Goal: Task Accomplishment & Management: Complete application form

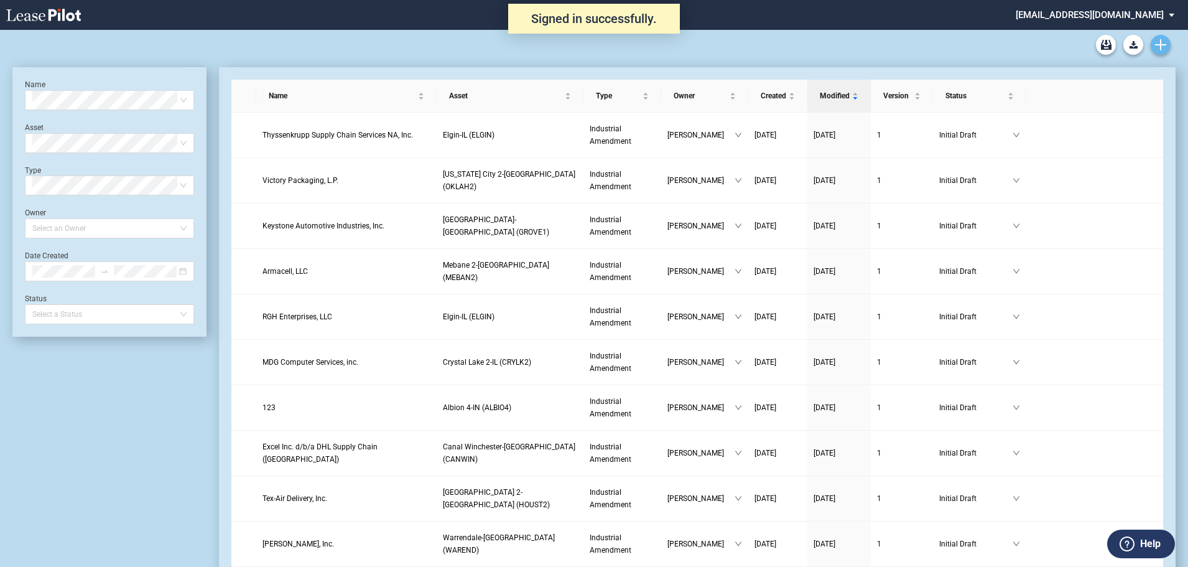
click at [1157, 40] on icon "Create new document" at bounding box center [1160, 44] width 11 height 11
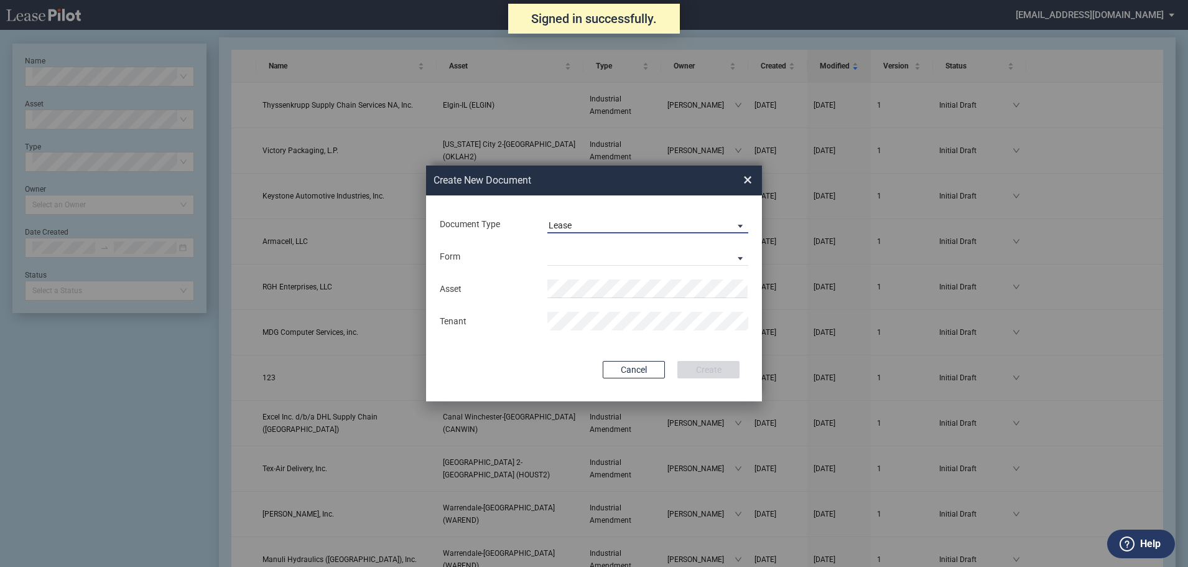
click at [743, 220] on span "Document Type: \aLease\a" at bounding box center [737, 225] width 15 height 12
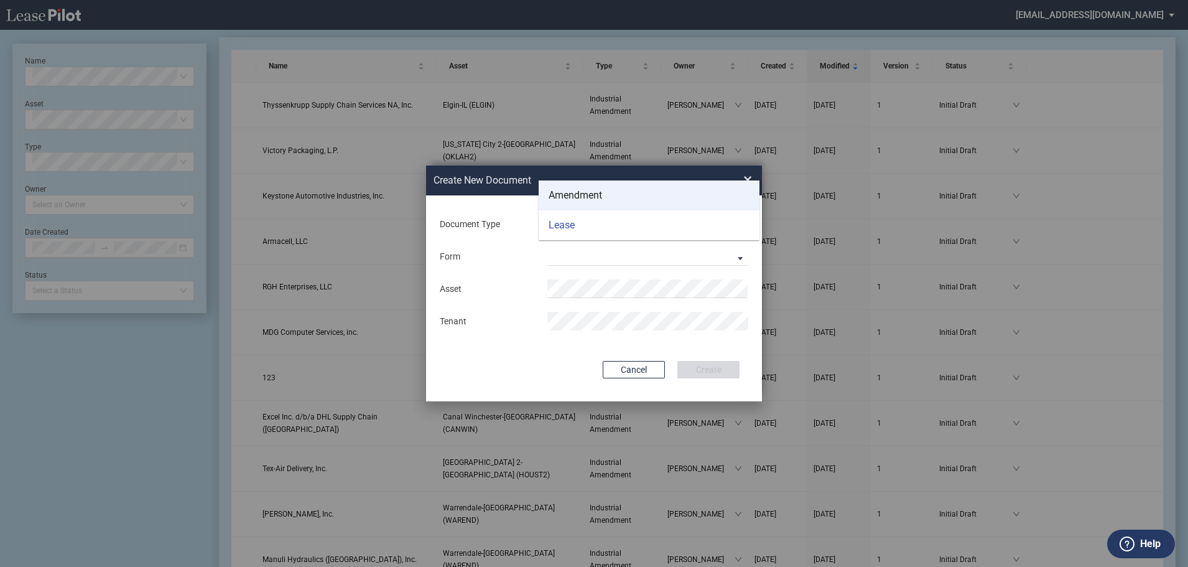
click at [615, 194] on md-option "Amendment" at bounding box center [649, 195] width 221 height 30
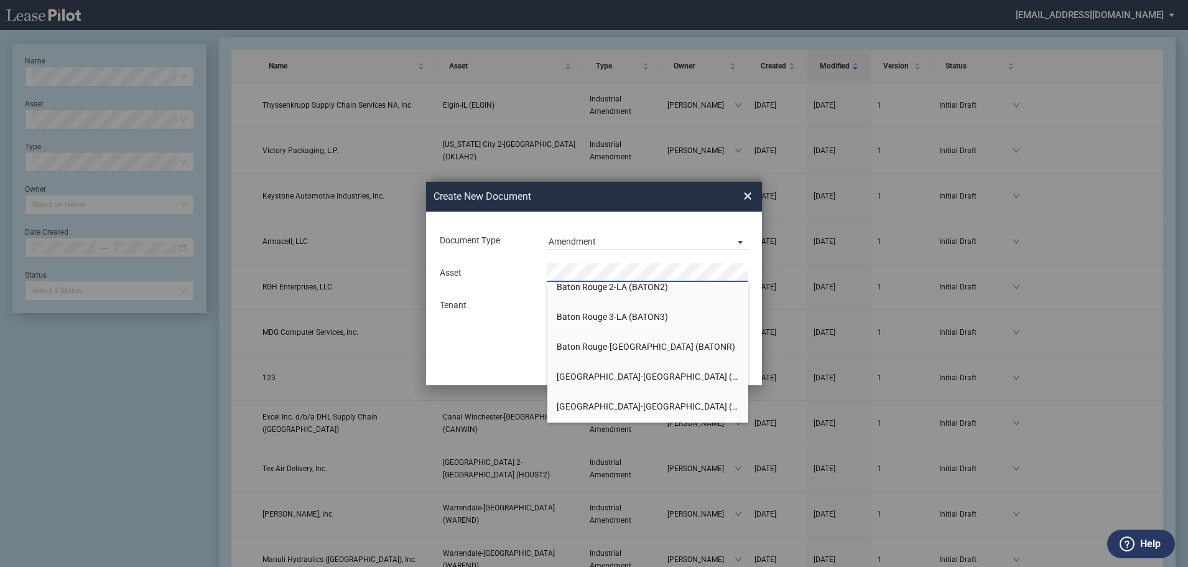
scroll to position [124, 0]
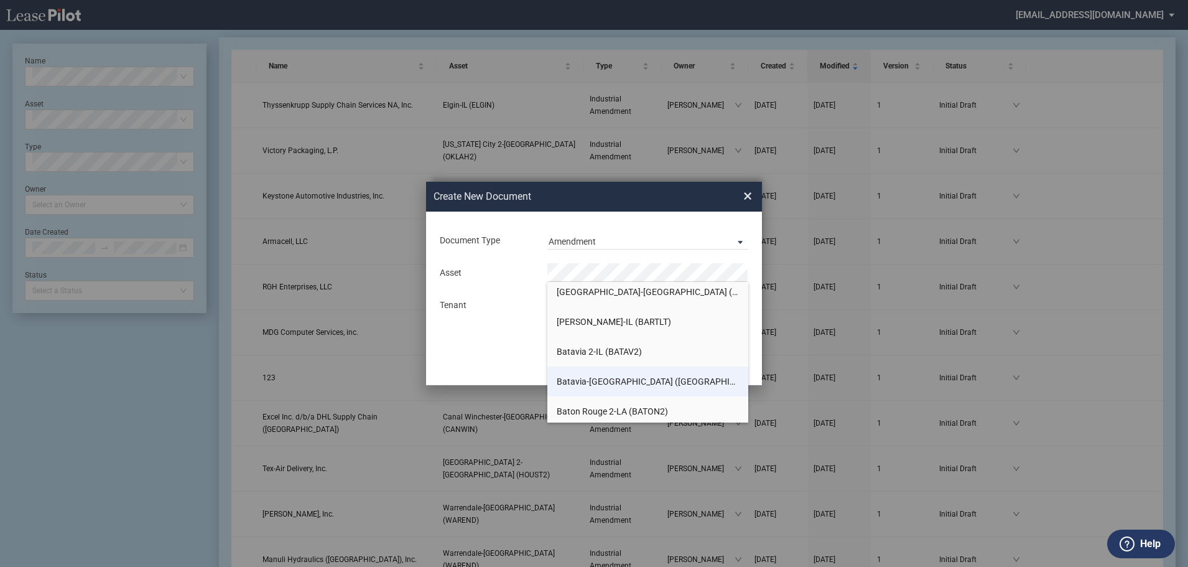
click at [587, 376] on span "Batavia-IL (BATAVI)" at bounding box center [661, 381] width 208 height 10
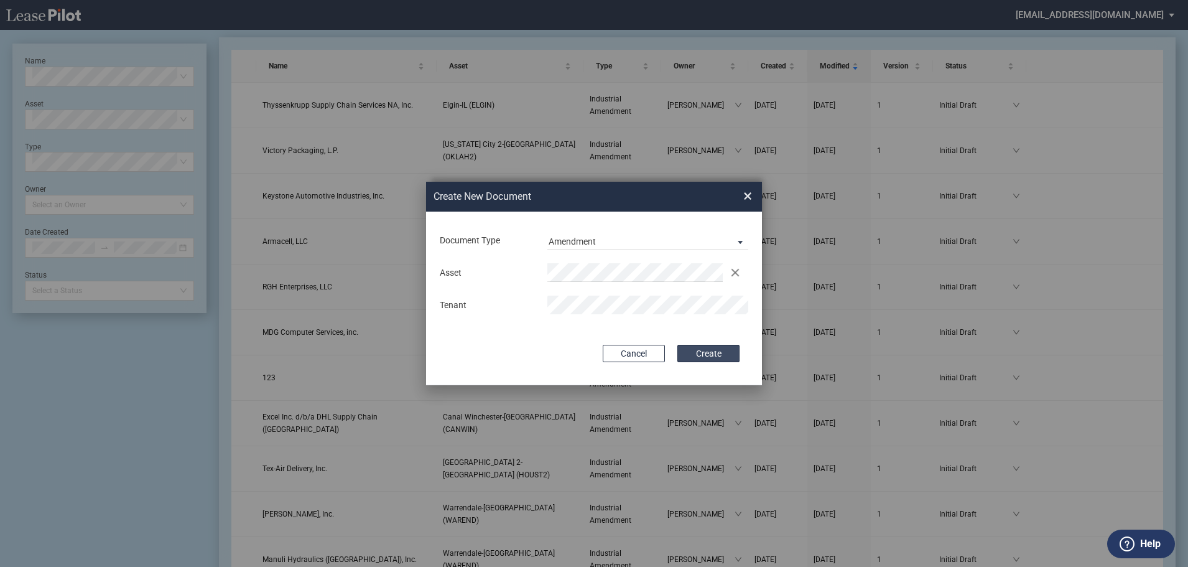
click at [707, 349] on button "Create" at bounding box center [709, 353] width 62 height 17
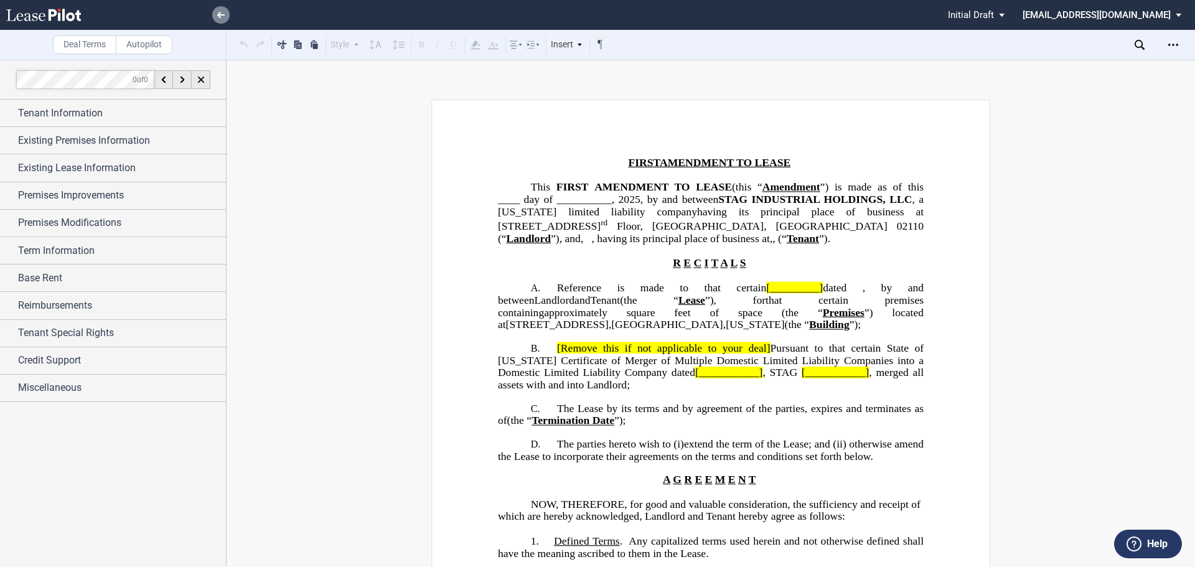
click at [218, 12] on icon at bounding box center [220, 15] width 7 height 6
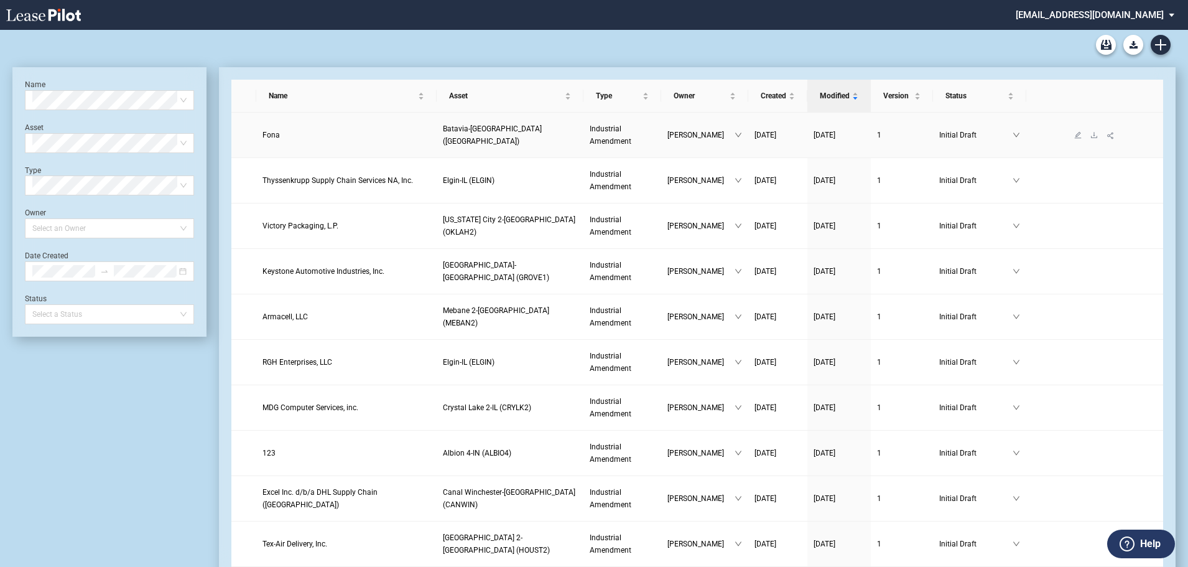
click at [536, 132] on span "Batavia-[GEOGRAPHIC_DATA] ([GEOGRAPHIC_DATA])" at bounding box center [492, 134] width 99 height 21
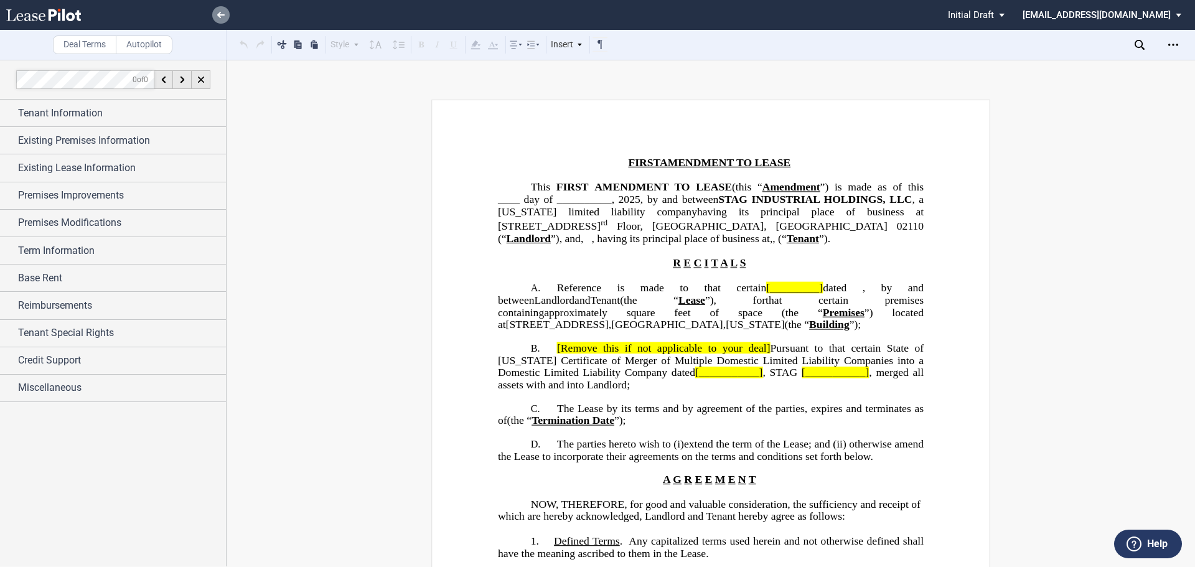
click at [225, 15] on link at bounding box center [220, 14] width 17 height 17
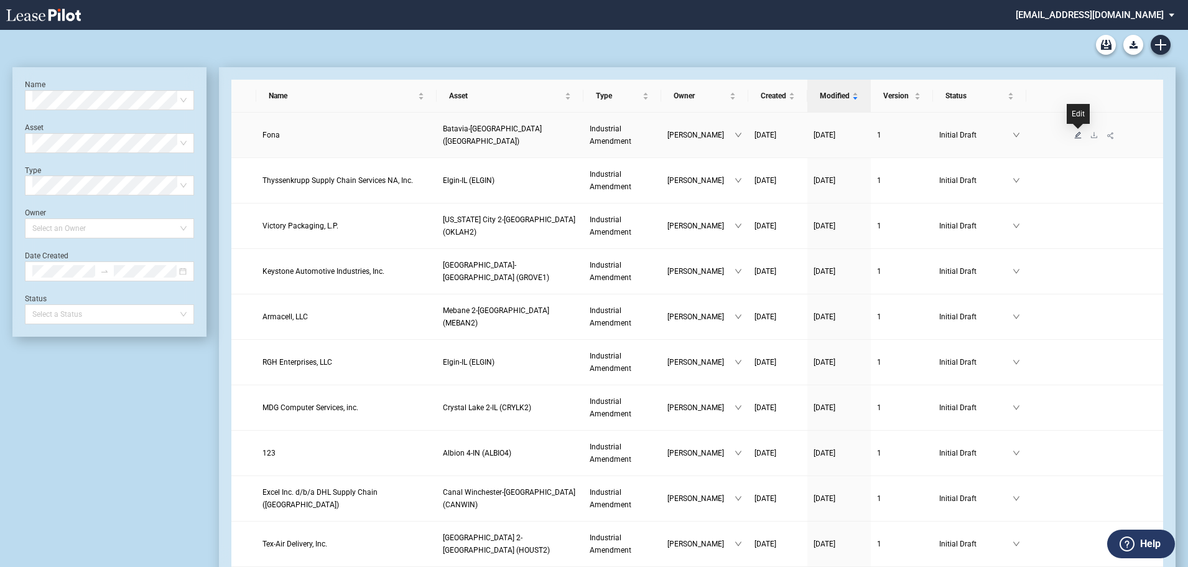
click at [1078, 134] on icon "edit" at bounding box center [1078, 134] width 7 height 7
click at [1093, 132] on icon "download" at bounding box center [1094, 134] width 7 height 7
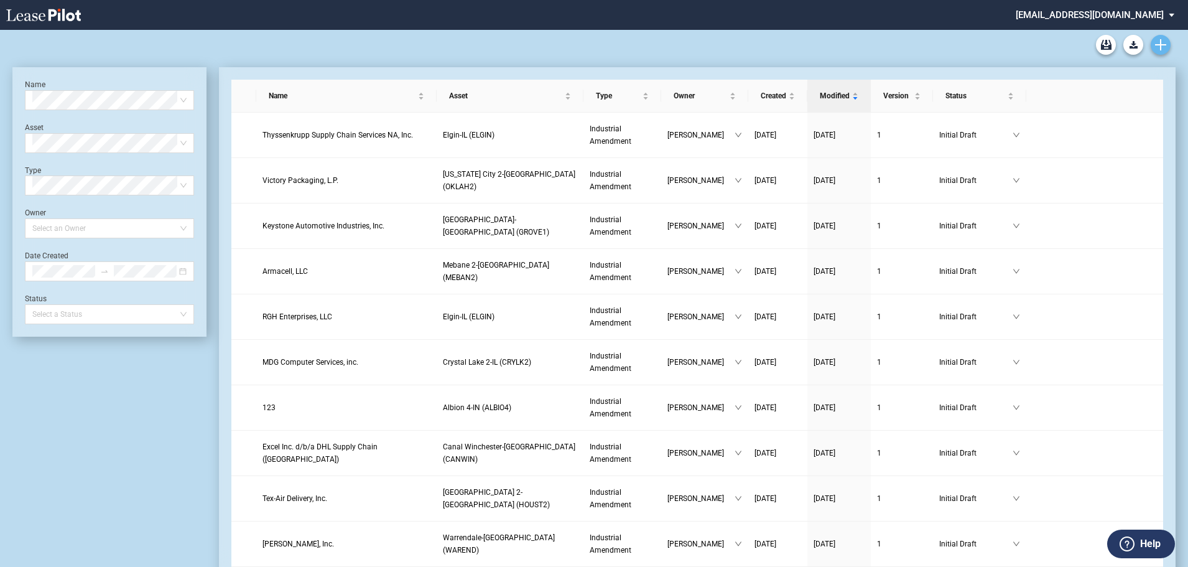
click at [1162, 44] on use "Create new document" at bounding box center [1160, 44] width 11 height 11
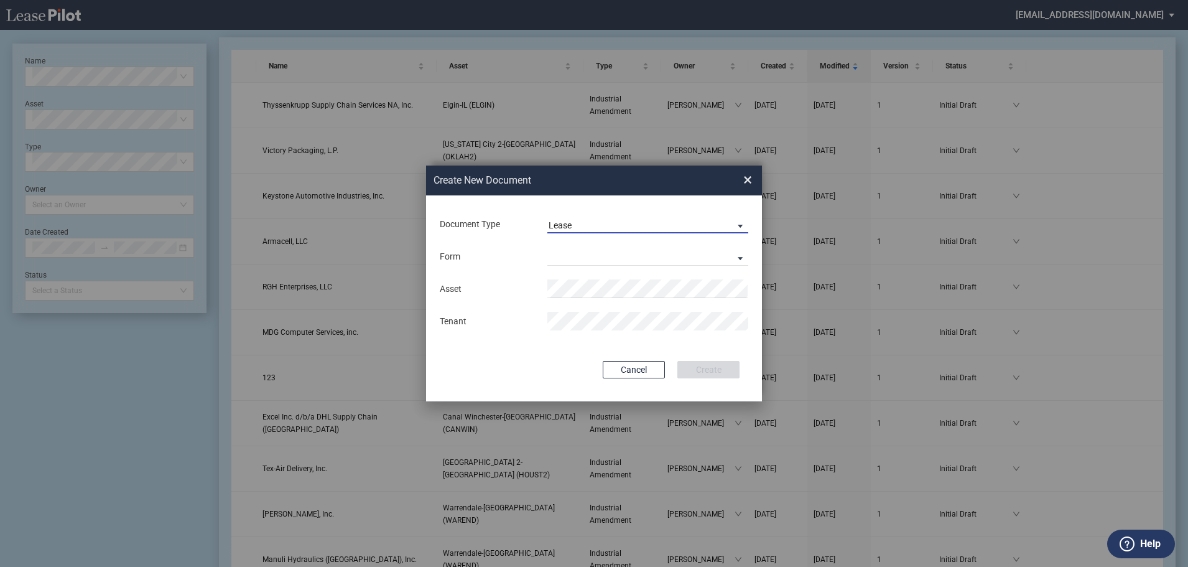
click at [737, 223] on span "Document Type: \aLease\a" at bounding box center [737, 225] width 15 height 12
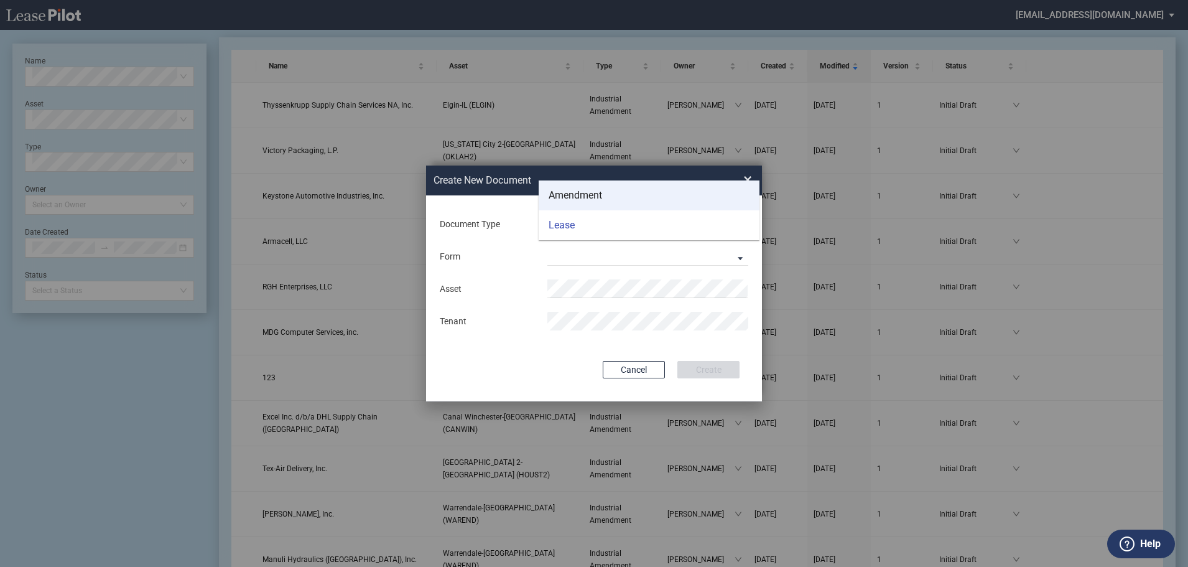
click at [613, 194] on md-option "Amendment" at bounding box center [649, 195] width 221 height 30
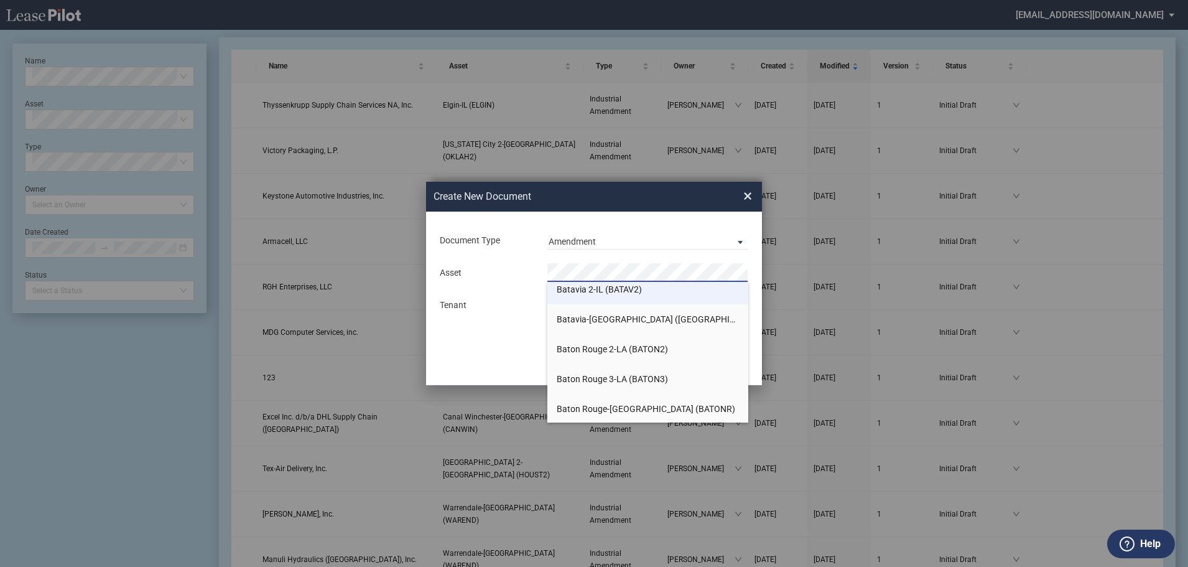
scroll to position [124, 0]
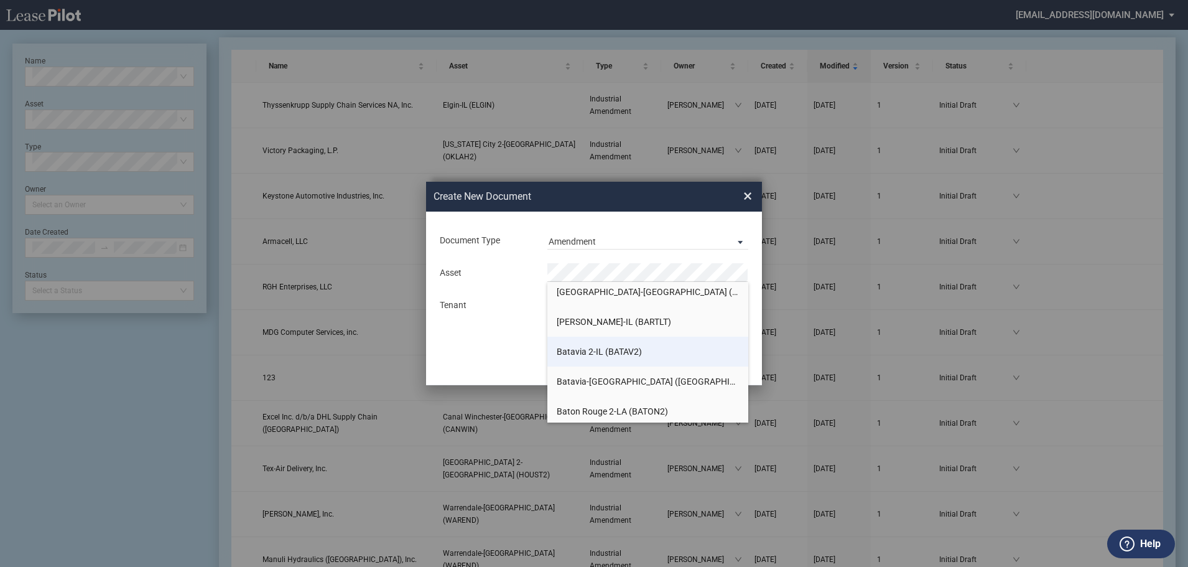
click at [593, 345] on li "Batavia 2-IL (BATAV2)" at bounding box center [648, 352] width 201 height 30
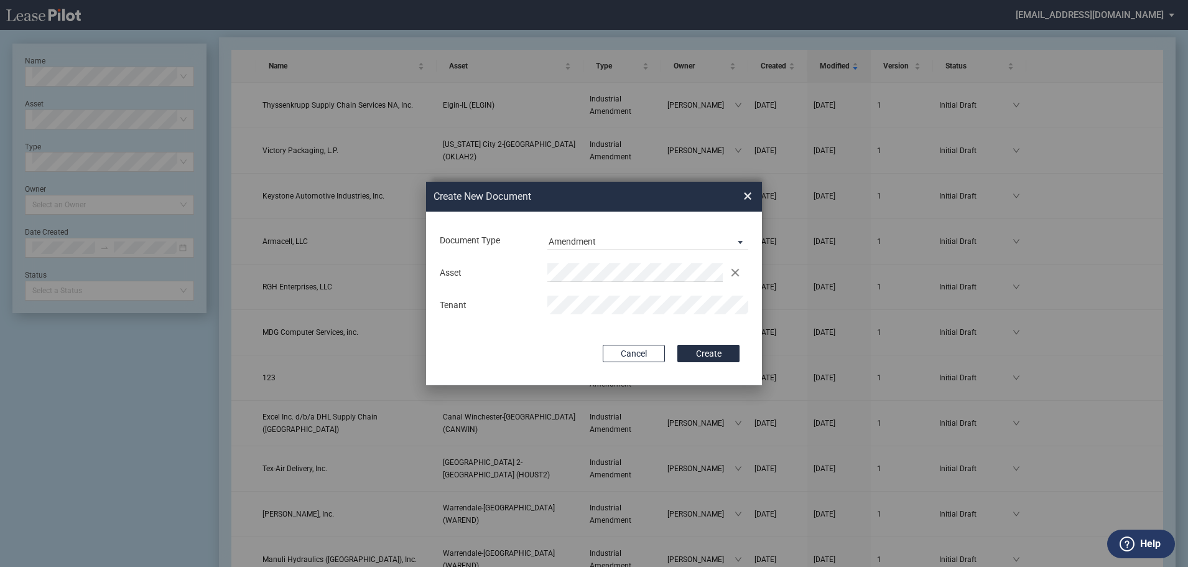
click at [378, 297] on div "Create New Document Create New Conformed Deal × Document Type Amendment Deal Ty…" at bounding box center [594, 283] width 1188 height 567
click at [711, 350] on button "Create" at bounding box center [709, 353] width 62 height 17
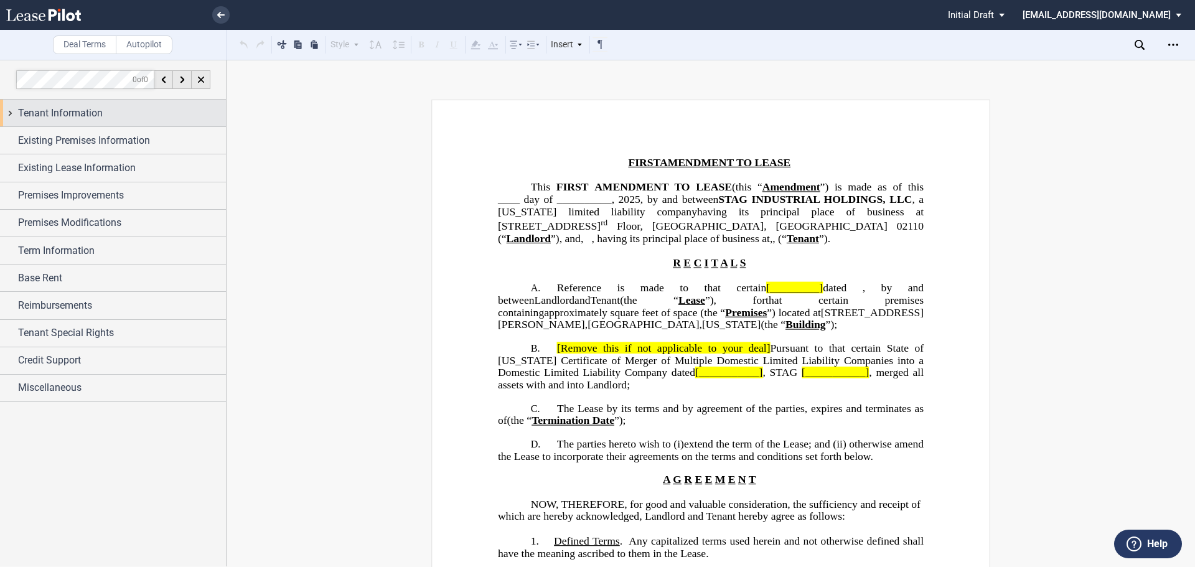
click at [60, 121] on div "Tenant Information" at bounding box center [113, 113] width 226 height 27
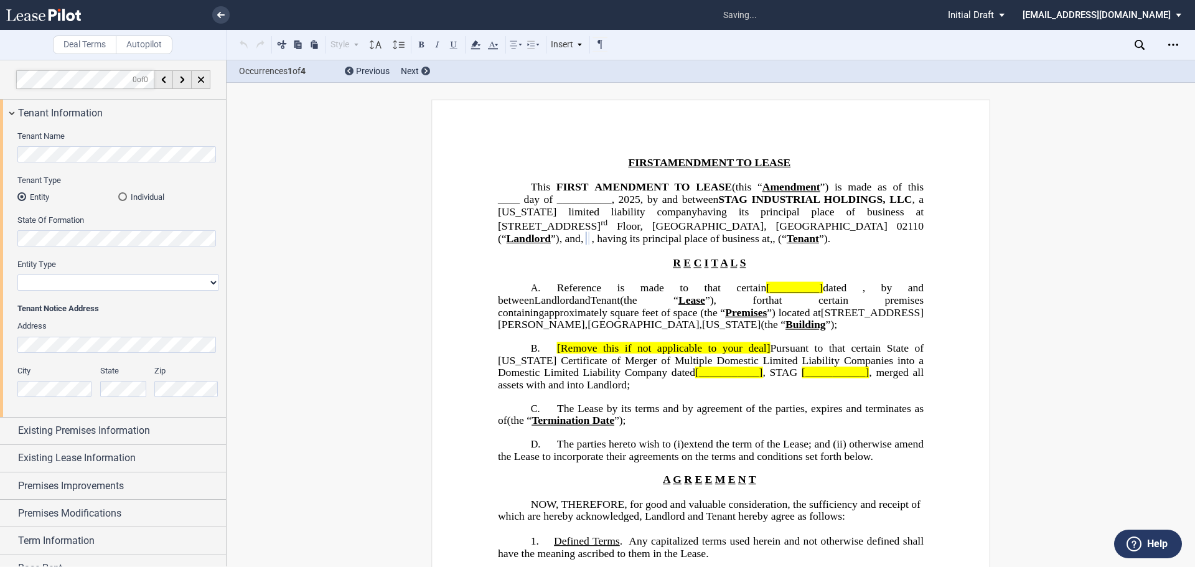
click at [55, 286] on select "Corporation Limited Liability Company General Partnership Limited Partnership O…" at bounding box center [118, 282] width 202 height 16
select select "corporation"
click at [17, 274] on select "Corporation Limited Liability Company General Partnership Limited Partnership O…" at bounding box center [118, 282] width 202 height 16
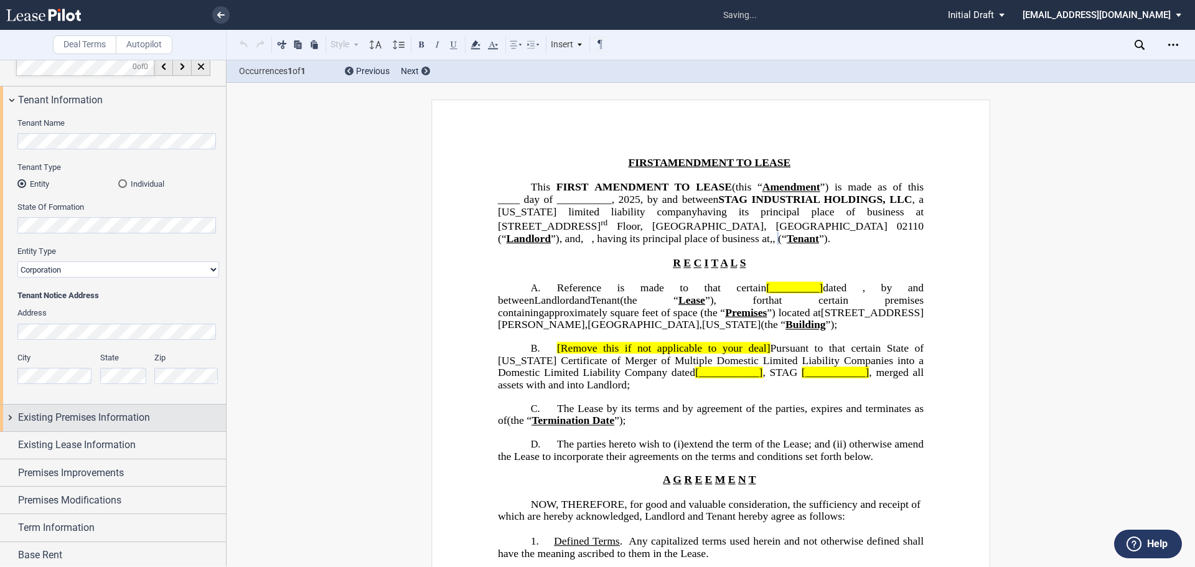
click at [78, 409] on div "Existing Premises Information" at bounding box center [113, 417] width 226 height 27
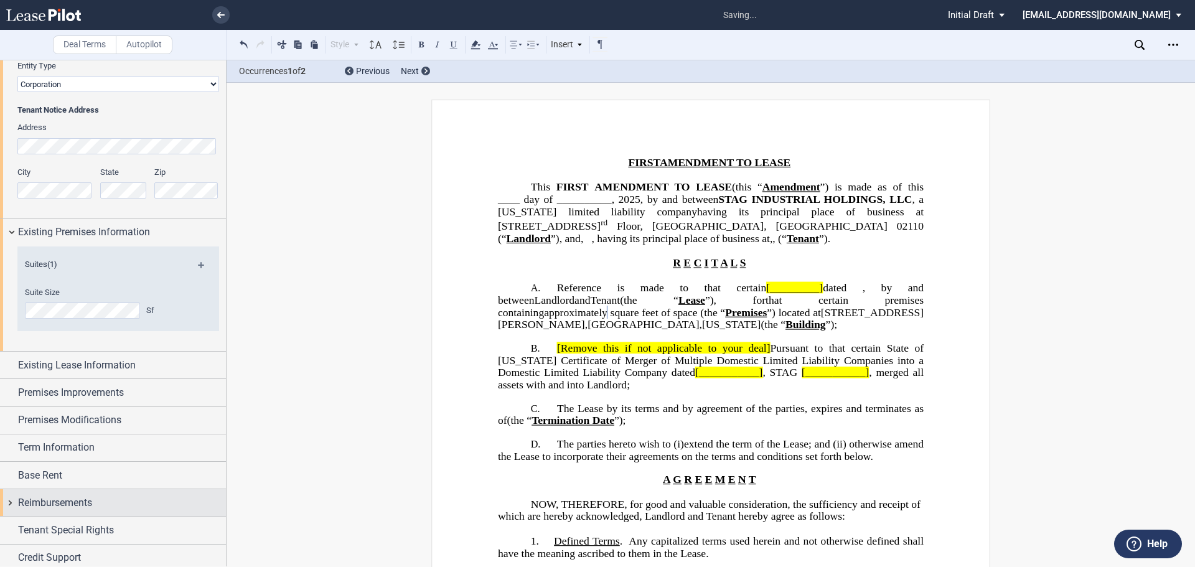
scroll to position [200, 0]
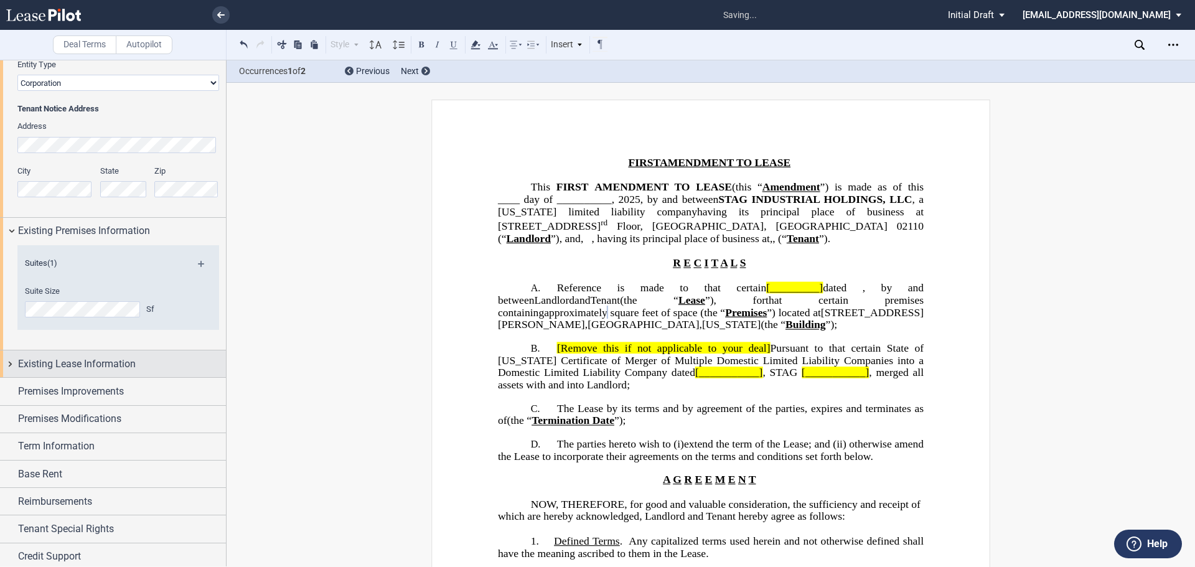
click at [78, 366] on span "Existing Lease Information" at bounding box center [77, 364] width 118 height 15
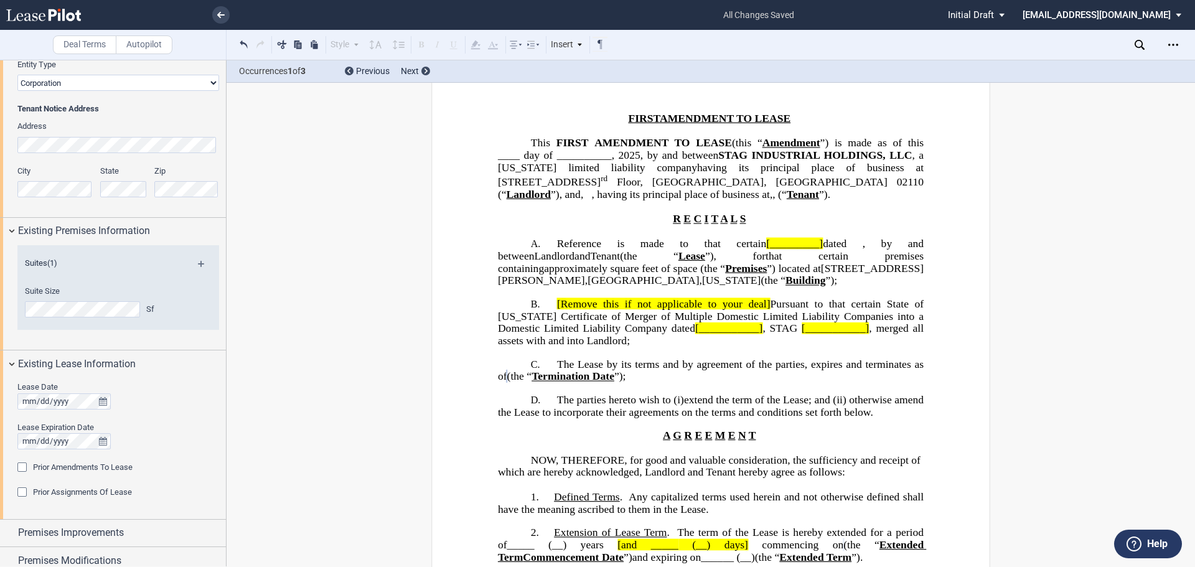
scroll to position [62, 0]
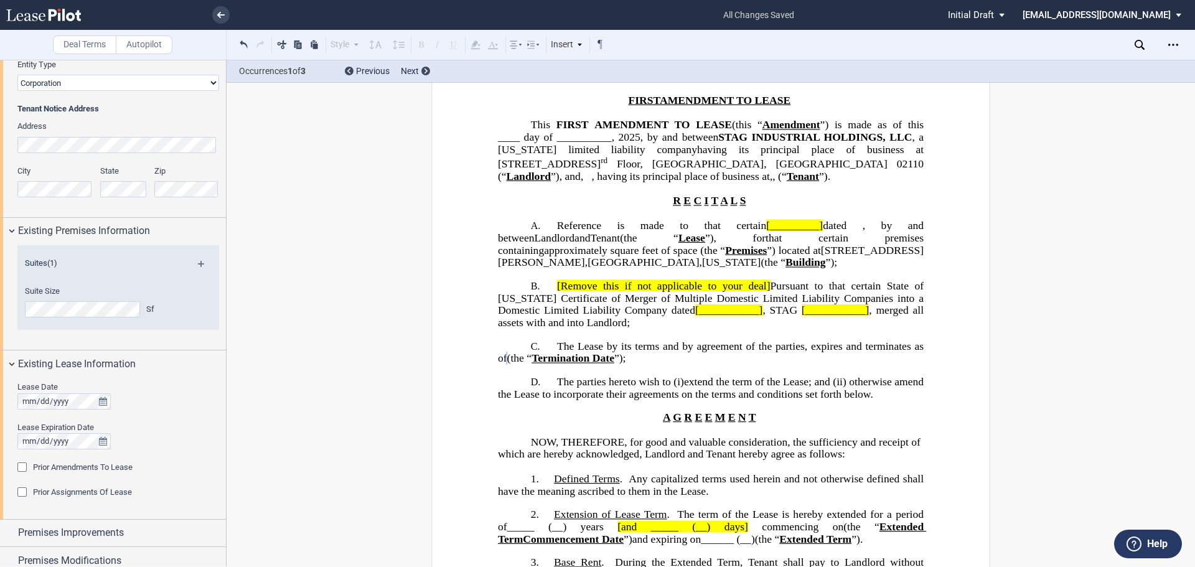
click at [706, 231] on span "Reference is made to that certain" at bounding box center [661, 226] width 209 height 12
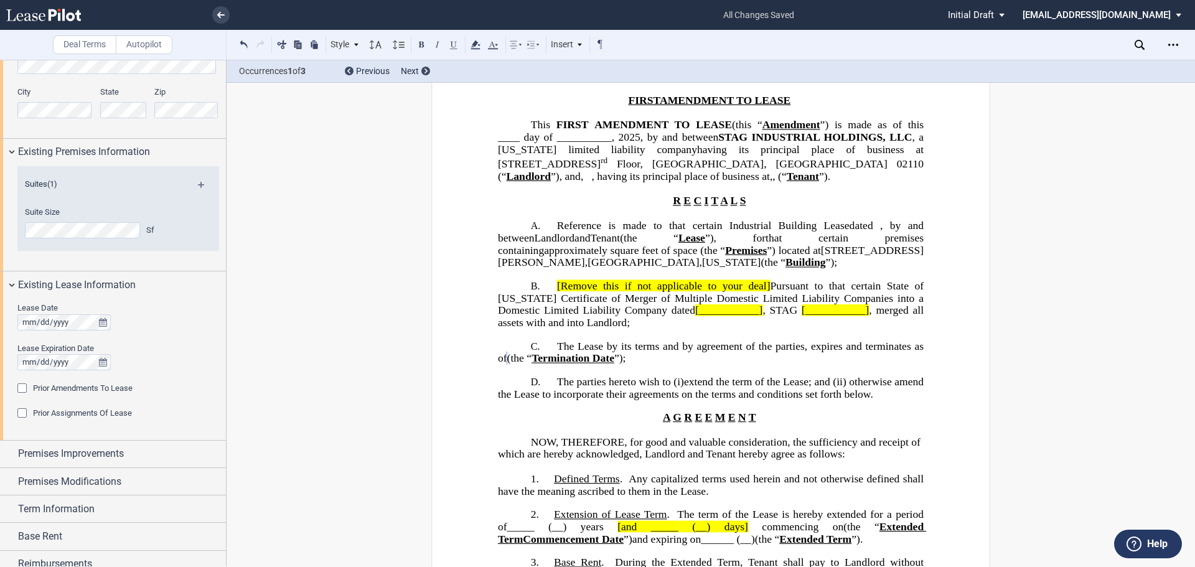
scroll to position [373, 0]
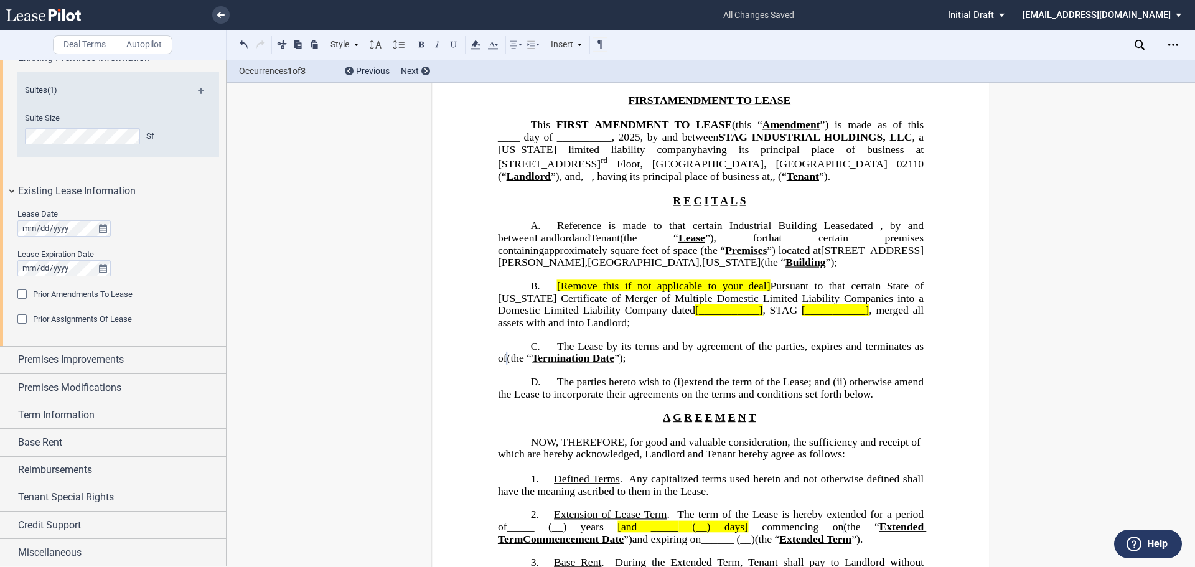
click at [21, 293] on div "Prior Amendments To Lease" at bounding box center [23, 295] width 12 height 12
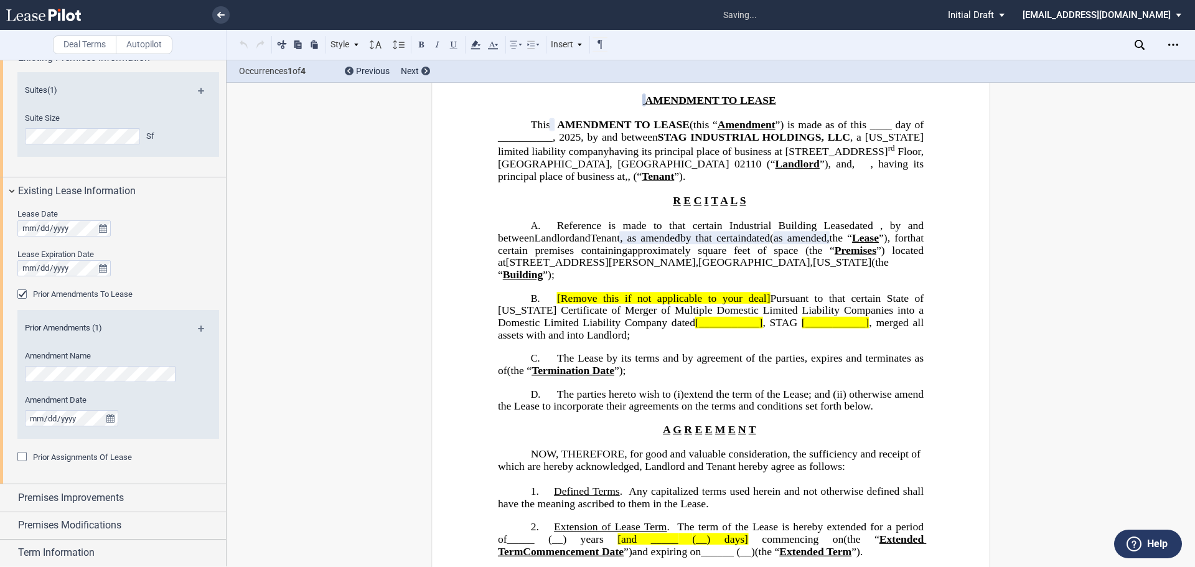
click at [25, 456] on div "Prior Assignments Of Lease" at bounding box center [23, 458] width 12 height 12
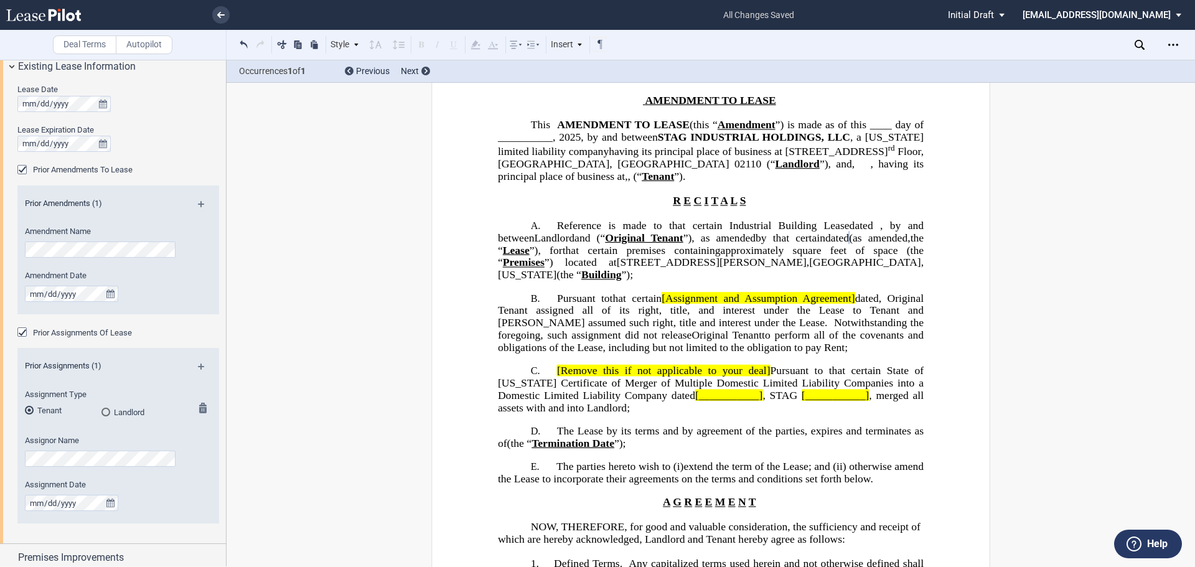
scroll to position [622, 0]
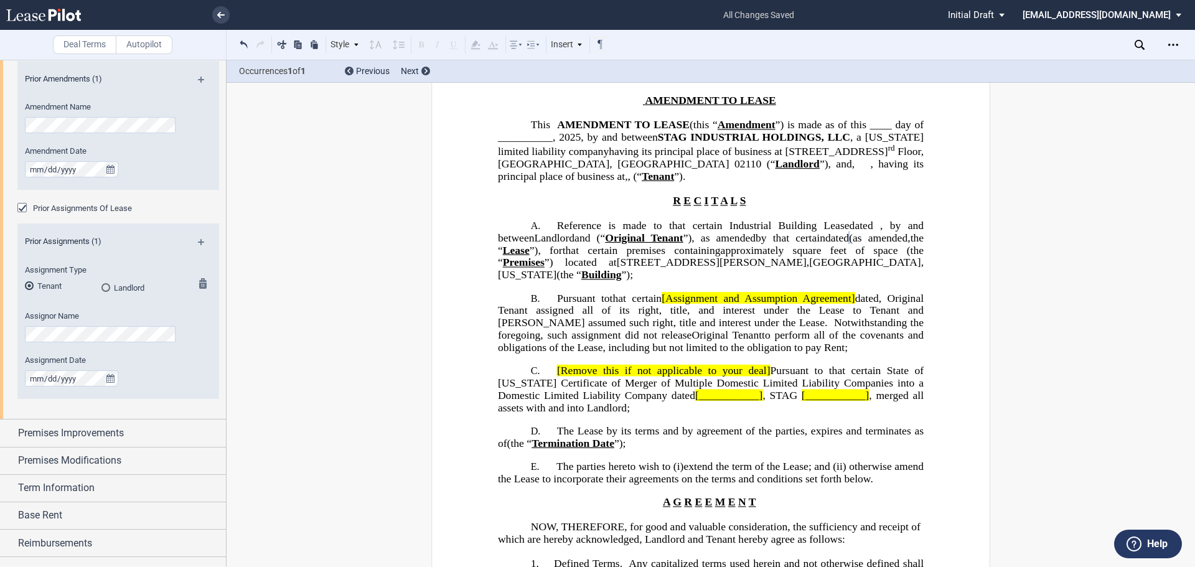
click at [104, 285] on div "Landlord" at bounding box center [105, 287] width 9 height 9
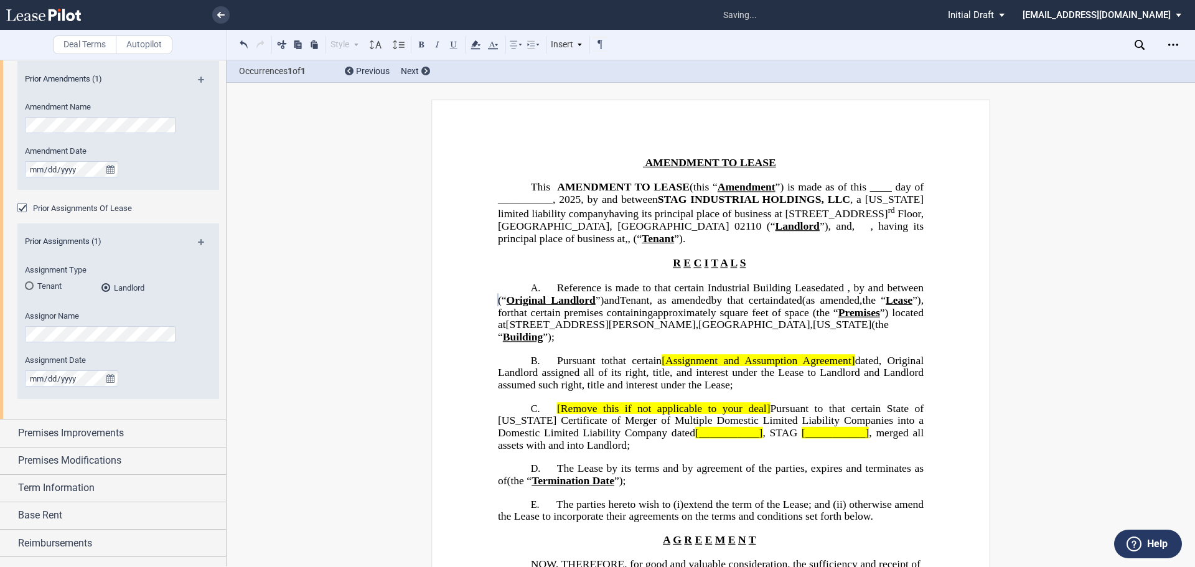
scroll to position [0, 0]
drag, startPoint x: 766, startPoint y: 321, endPoint x: 796, endPoint y: 297, distance: 39.0
click at [506, 306] on span "(“" at bounding box center [502, 300] width 9 height 12
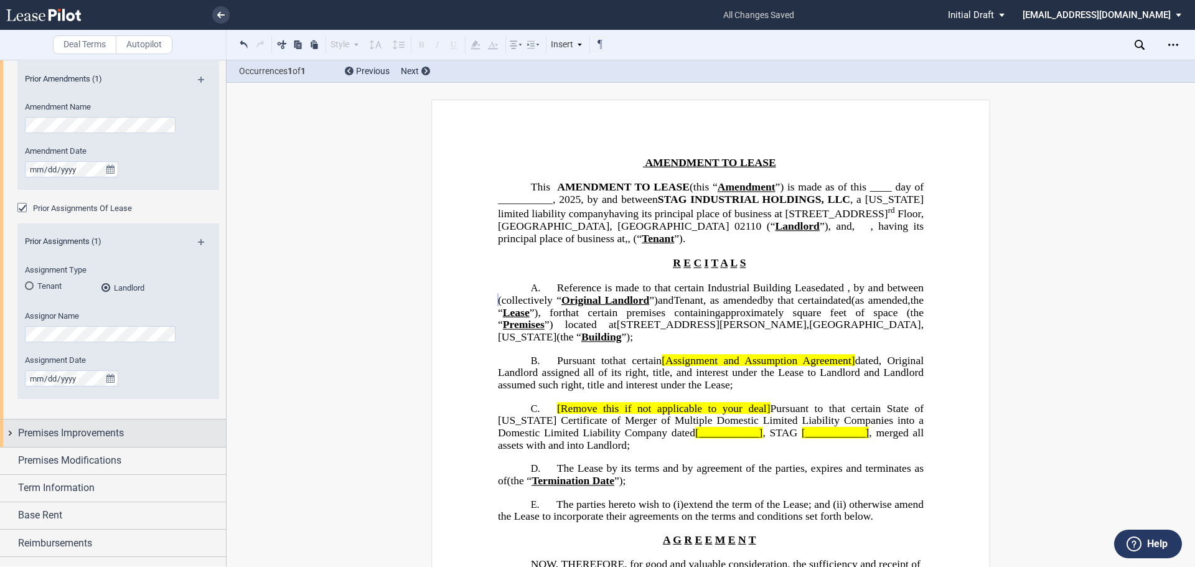
click at [62, 432] on span "Premises Improvements" at bounding box center [71, 433] width 106 height 15
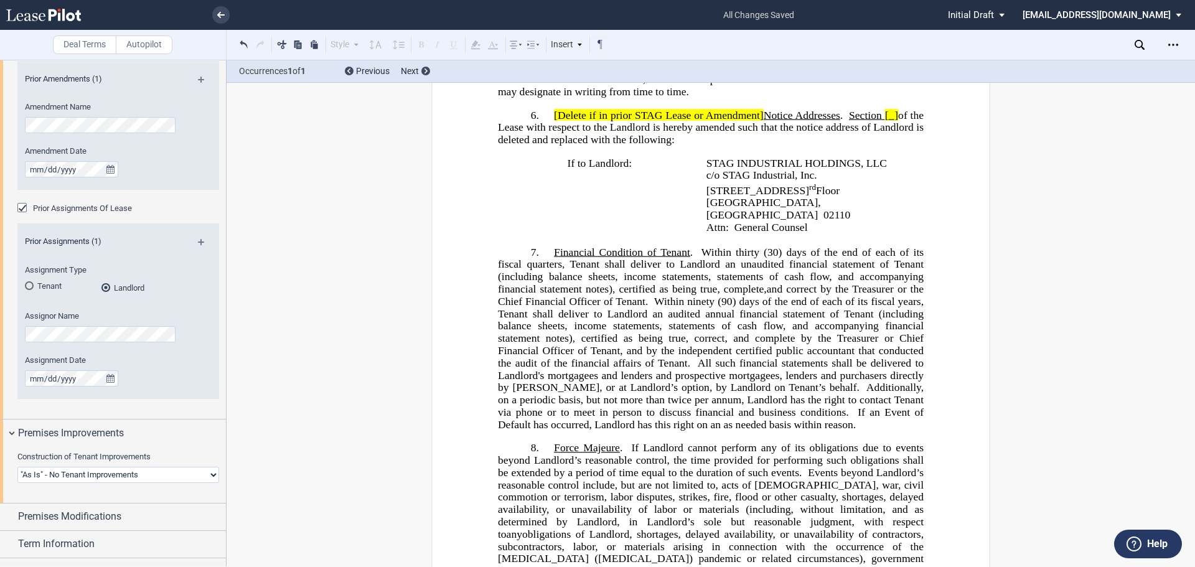
scroll to position [996, 0]
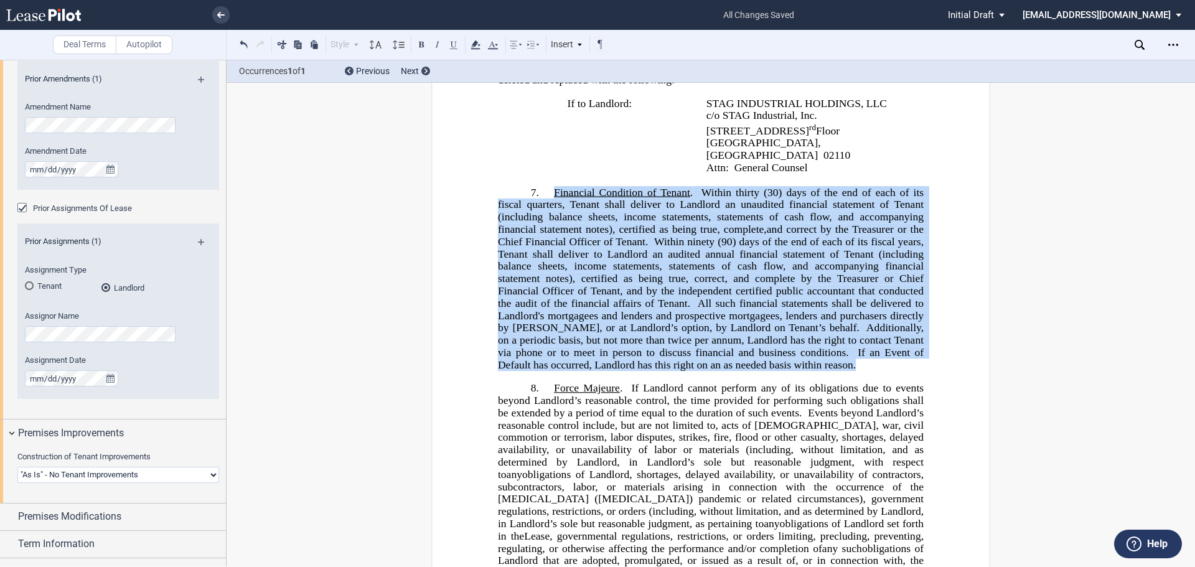
drag, startPoint x: 548, startPoint y: 203, endPoint x: 816, endPoint y: 373, distance: 317.4
click at [816, 371] on p "7. Financial Condition of Tenant . Within thirty (30) days of the end of each o…" at bounding box center [711, 278] width 426 height 185
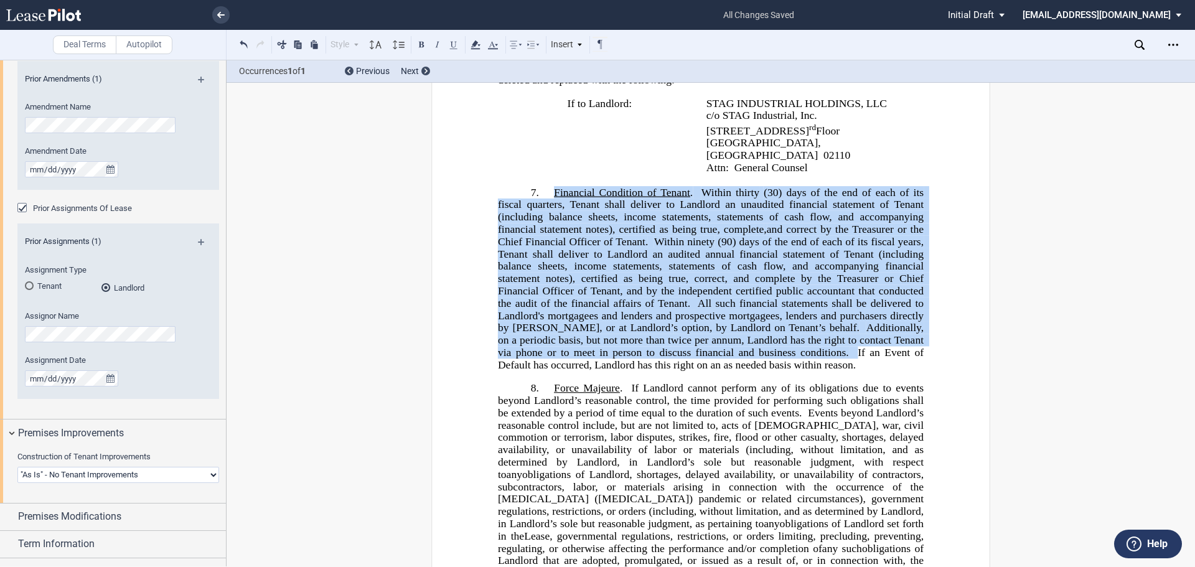
click at [539, 215] on span "(30) days of the end of each of its fiscal quarters, Tenant shall deliver to La…" at bounding box center [712, 210] width 429 height 49
click at [573, 220] on span "(30) days of the end of each of its fiscal quarters, Tenant shall deliver to La…" at bounding box center [712, 210] width 429 height 49
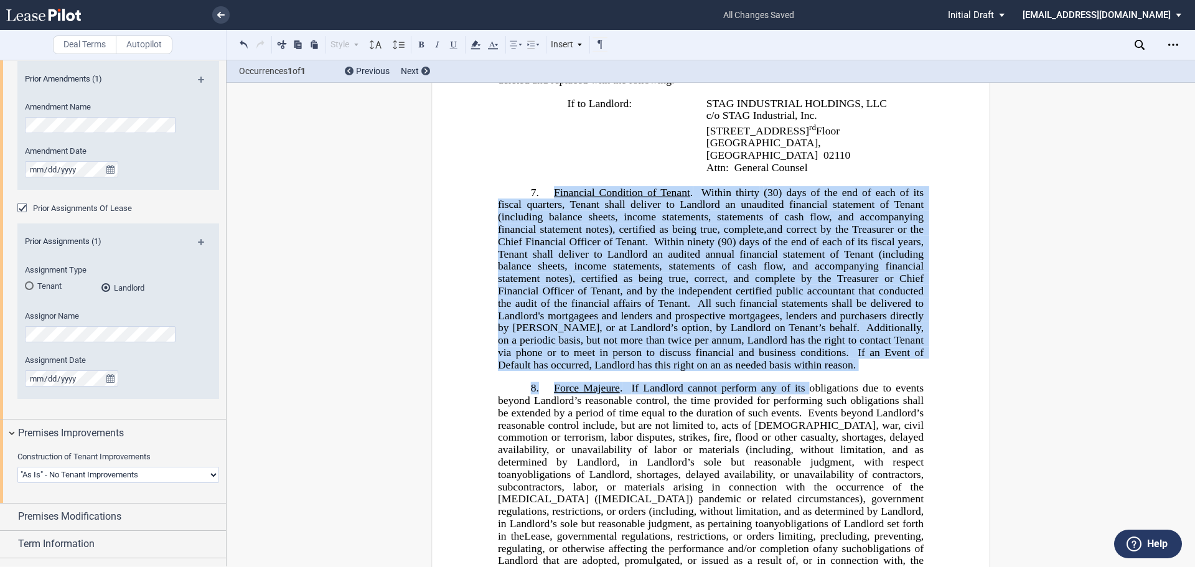
drag, startPoint x: 545, startPoint y: 203, endPoint x: 809, endPoint y: 383, distance: 319.3
click at [809, 383] on div "﻿ ﻿ ﻿ FIRST AMENDMENT TO LEASE ﻿ This ﻿ ﻿ FIRST AMENDMENT TO LEASE (this “ Amen…" at bounding box center [711, 372] width 426 height 2446
click at [809, 371] on p "7. Financial Condition of Tenant . Within thirty (30) days of the end of each o…" at bounding box center [711, 278] width 426 height 185
click at [581, 213] on span "(30) days of the end of each of its fiscal quarters, Tenant shall deliver to La…" at bounding box center [712, 210] width 429 height 49
drag, startPoint x: 548, startPoint y: 204, endPoint x: 811, endPoint y: 372, distance: 312.2
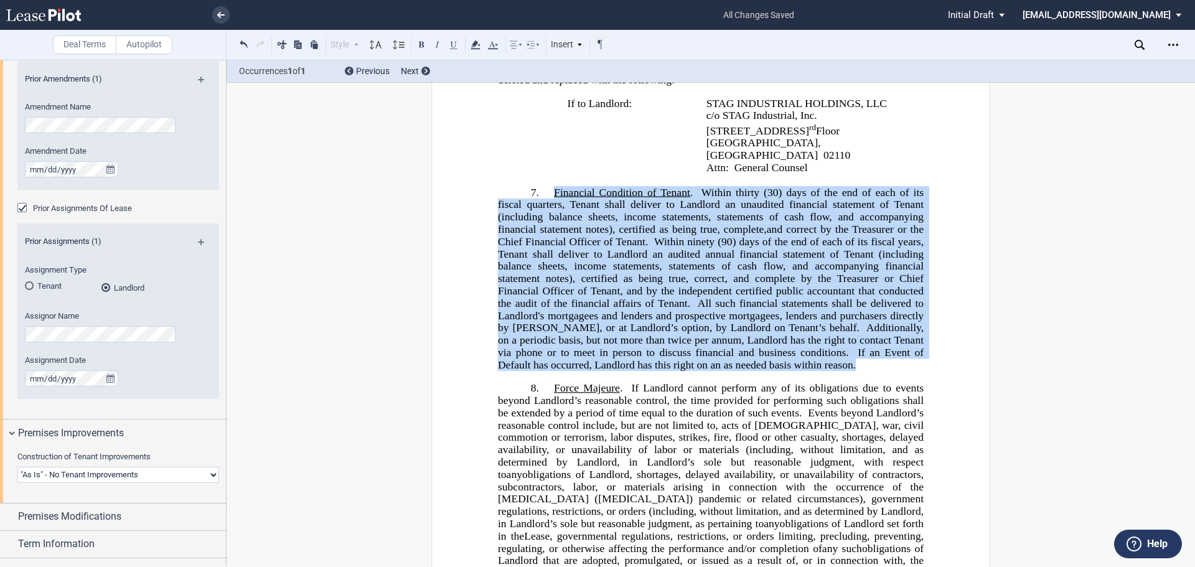
click at [811, 371] on p "7. Financial Condition of Tenant . Within thirty (30) days of the end of each o…" at bounding box center [711, 278] width 426 height 185
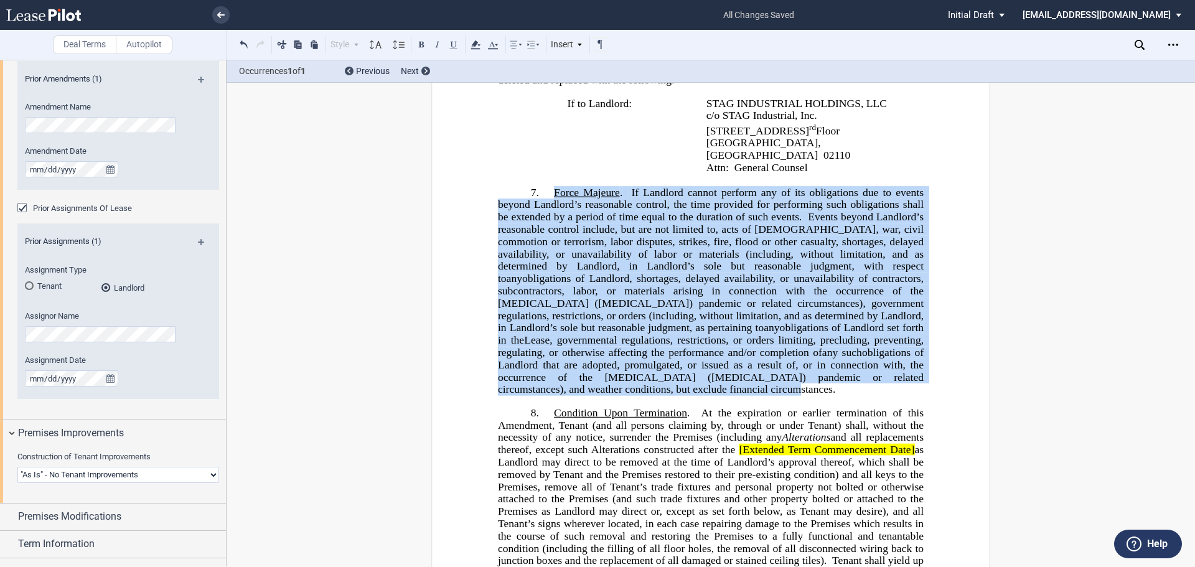
drag, startPoint x: 547, startPoint y: 202, endPoint x: 613, endPoint y: 401, distance: 209.9
click at [613, 396] on p "7. Force Majeure . If Landlord cannot perform any of its obligations due to eve…" at bounding box center [711, 291] width 426 height 210
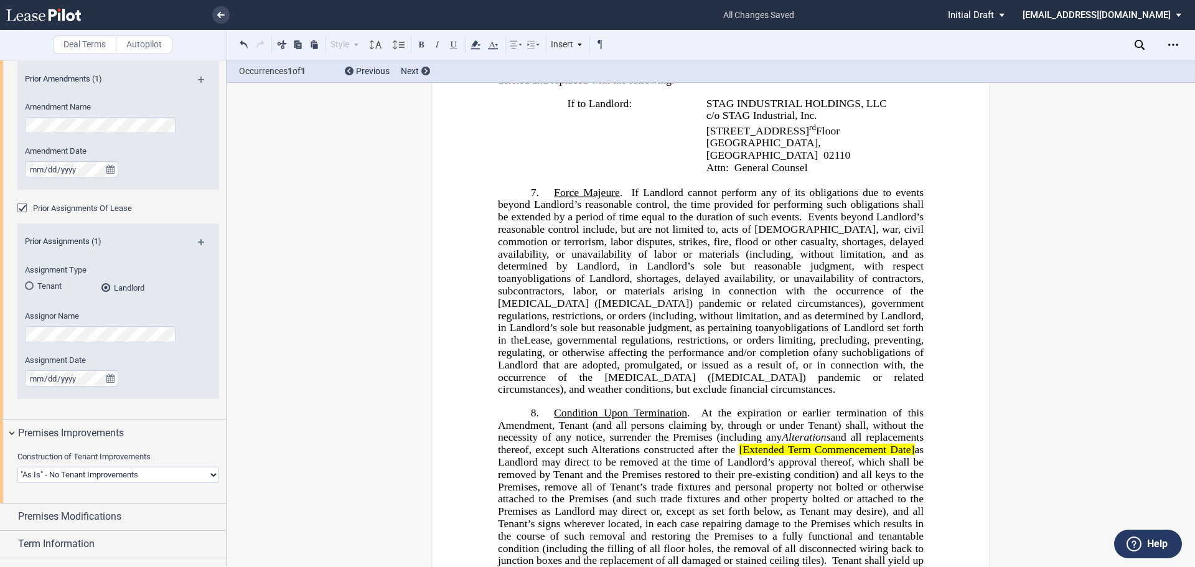
click at [691, 296] on span "obligations of Landlord, shortages, delayed availability, or unavailability of …" at bounding box center [712, 302] width 429 height 61
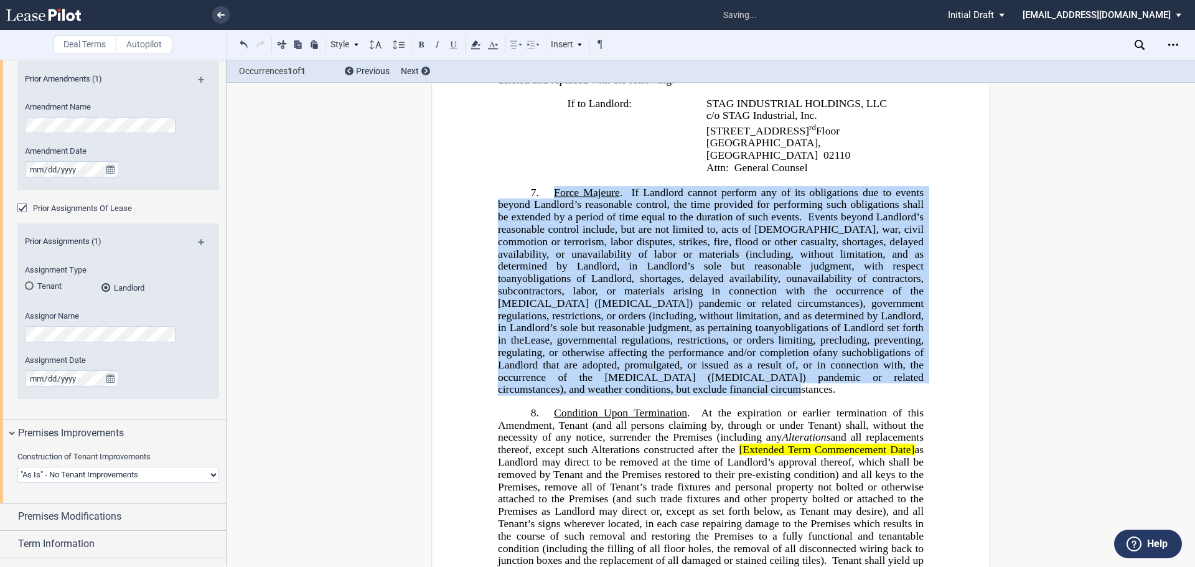
drag, startPoint x: 546, startPoint y: 198, endPoint x: 597, endPoint y: 391, distance: 199.5
click at [595, 396] on p "7. Force Majeure . If Landlord cannot perform any of its obligations due to eve…" at bounding box center [711, 291] width 426 height 210
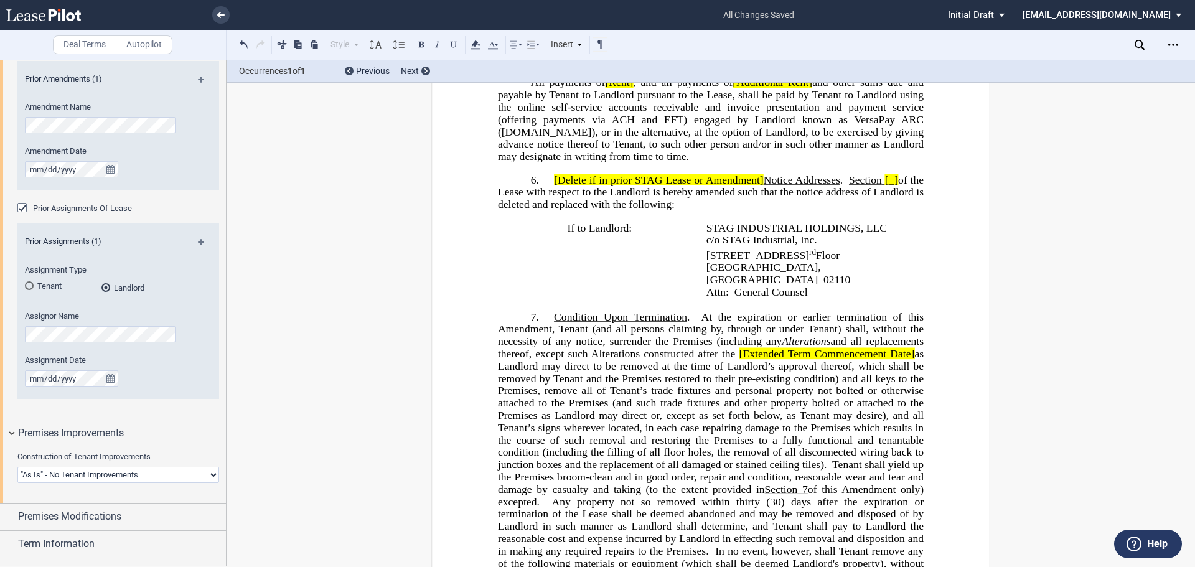
scroll to position [1058, 0]
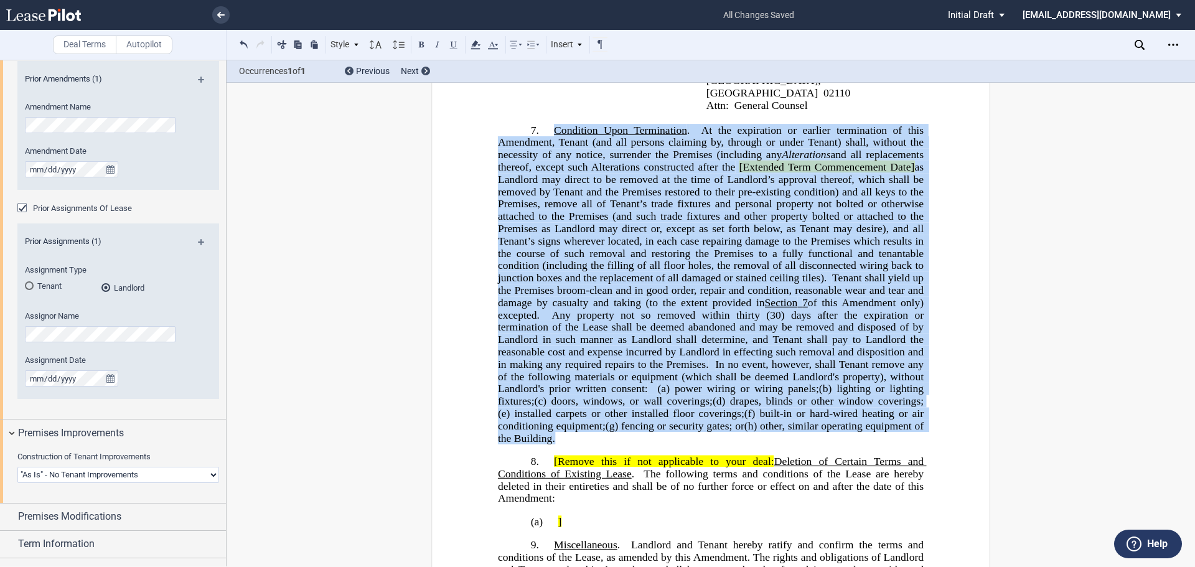
drag, startPoint x: 543, startPoint y: 136, endPoint x: 591, endPoint y: 448, distance: 315.5
click at [591, 444] on p "7. Condition Upon Termination . At the expiration or earlier termination of thi…" at bounding box center [711, 284] width 426 height 320
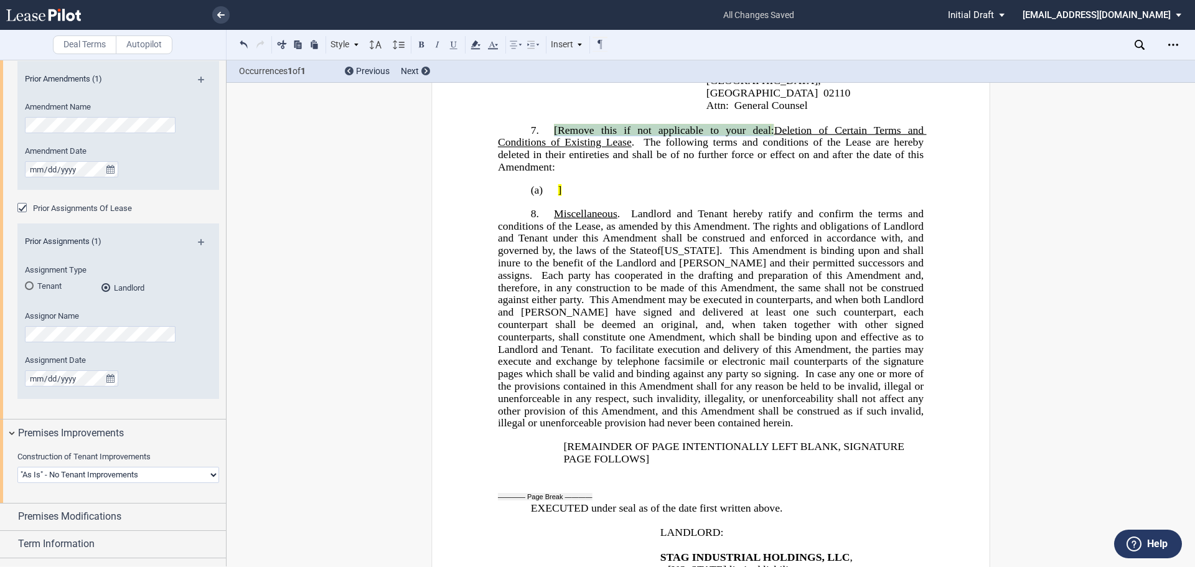
drag, startPoint x: 550, startPoint y: 141, endPoint x: 770, endPoint y: 141, distance: 220.3
click at [770, 141] on p "7. [Remove this if not applicable to your deal : [MEDICAL_DATA] of Certain Term…" at bounding box center [711, 148] width 426 height 49
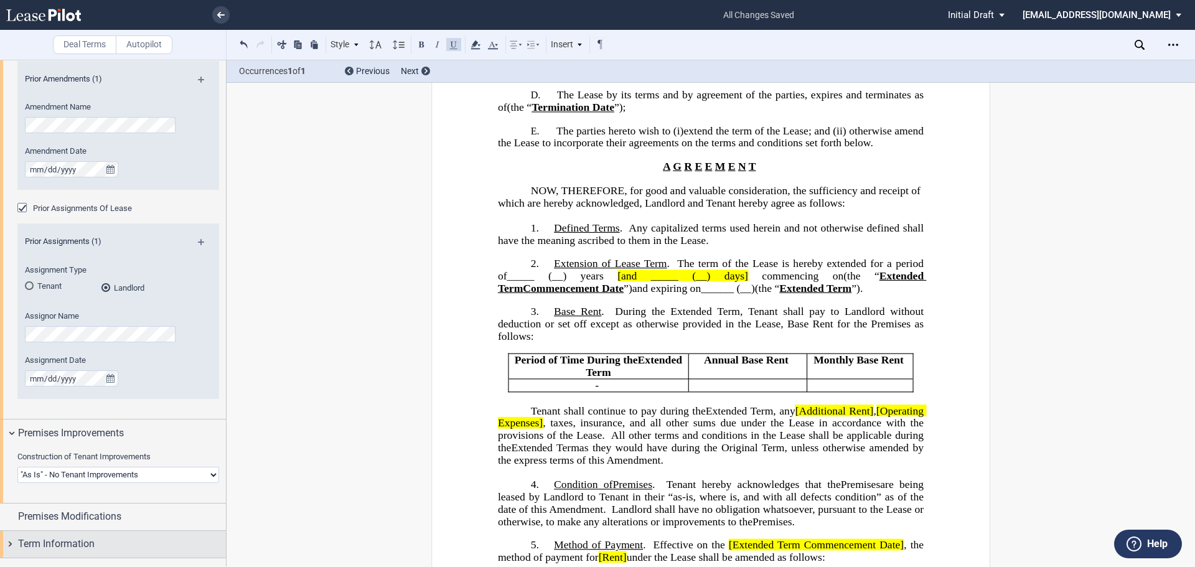
scroll to position [751, 0]
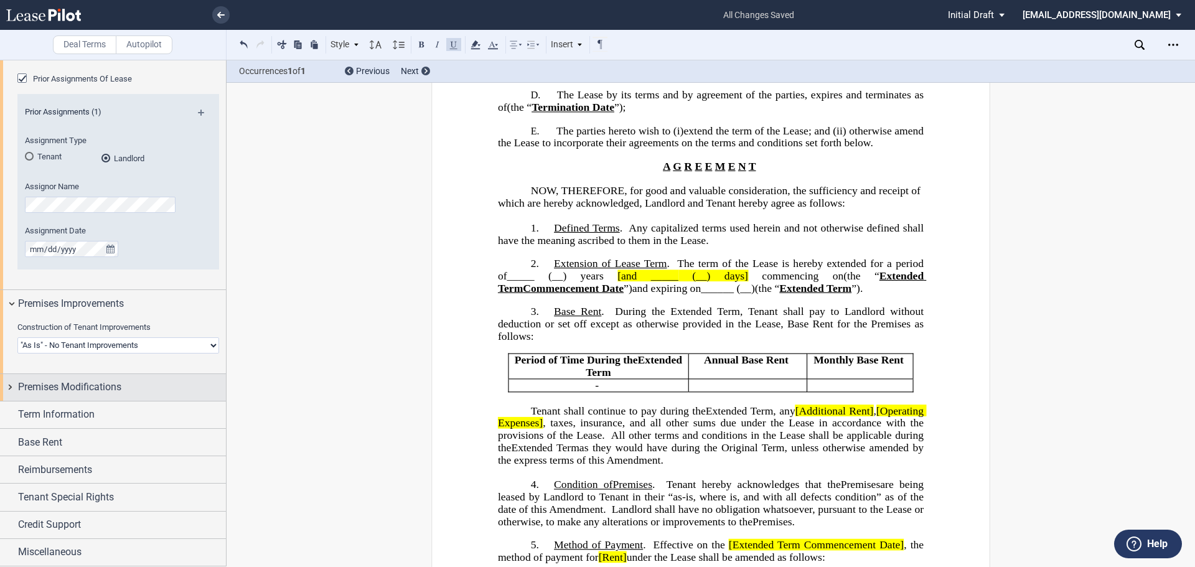
click at [73, 383] on span "Premises Modifications" at bounding box center [69, 387] width 103 height 15
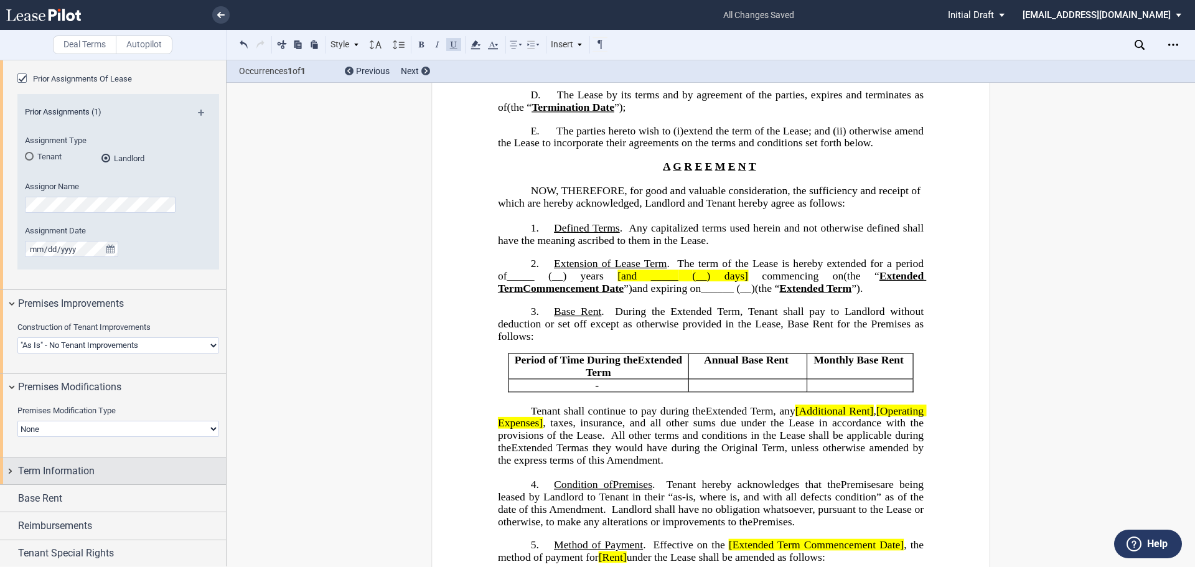
click at [91, 469] on span "Term Information" at bounding box center [56, 471] width 77 height 15
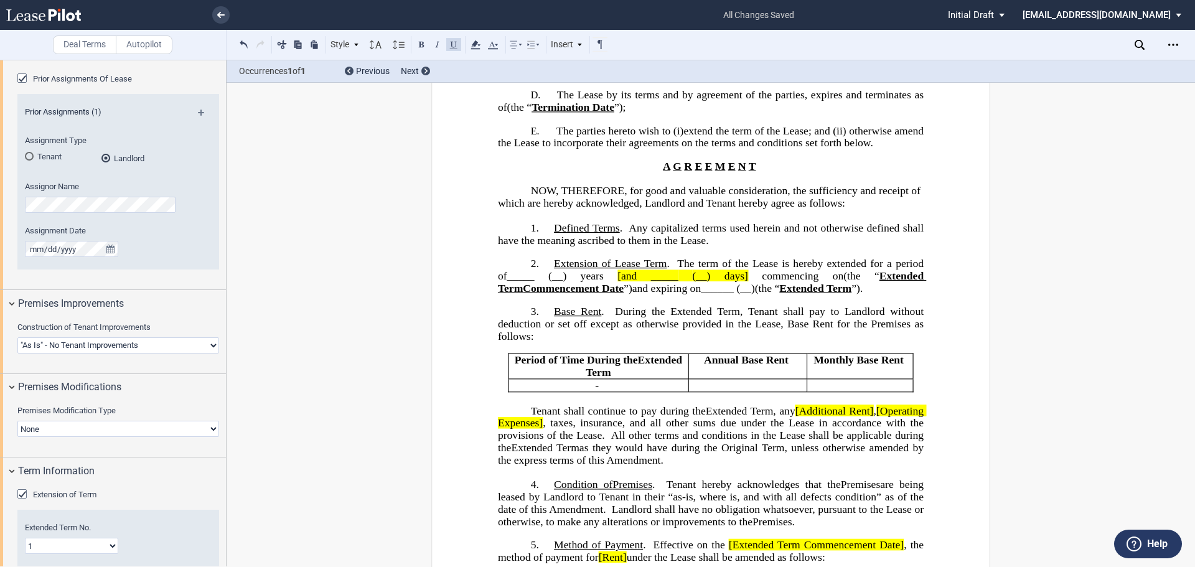
scroll to position [875, 0]
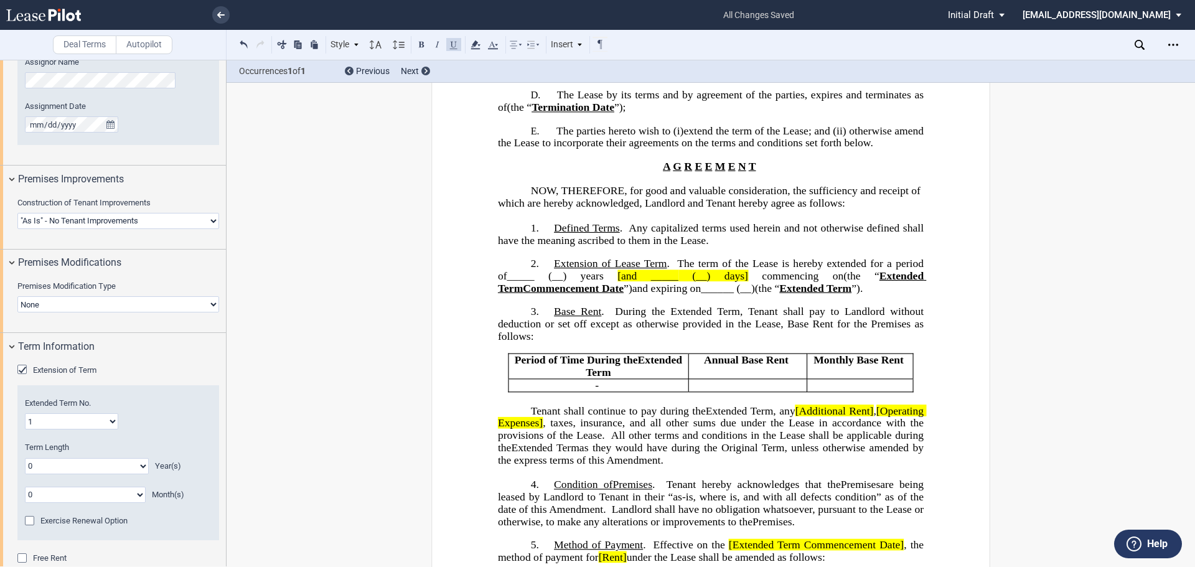
click at [112, 418] on select "1 2 3 4 5 6 7 8 9 10 11 12 13 14 15 16 17 18 19 20" at bounding box center [71, 421] width 93 height 16
select select "number:2"
click at [25, 413] on select "1 2 3 4 5 6 7 8 9 10 11 12 13 14 15 16 17 18 19 20" at bounding box center [71, 421] width 93 height 16
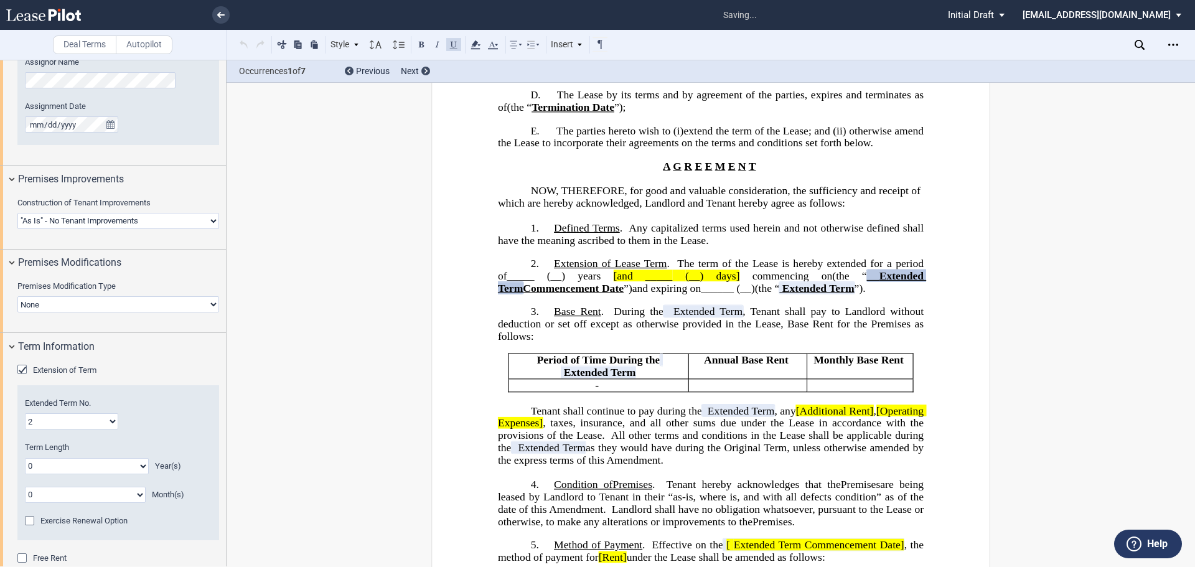
click at [144, 467] on select "0 1 2 3 4 5 6 7 8 9 10 11 12 13 14 15 16 17 18 19 20" at bounding box center [87, 466] width 124 height 16
select select "number:3"
click at [25, 458] on select "0 1 2 3 4 5 6 7 8 9 10 11 12 13 14 15 16 17 18 19 20" at bounding box center [87, 466] width 124 height 16
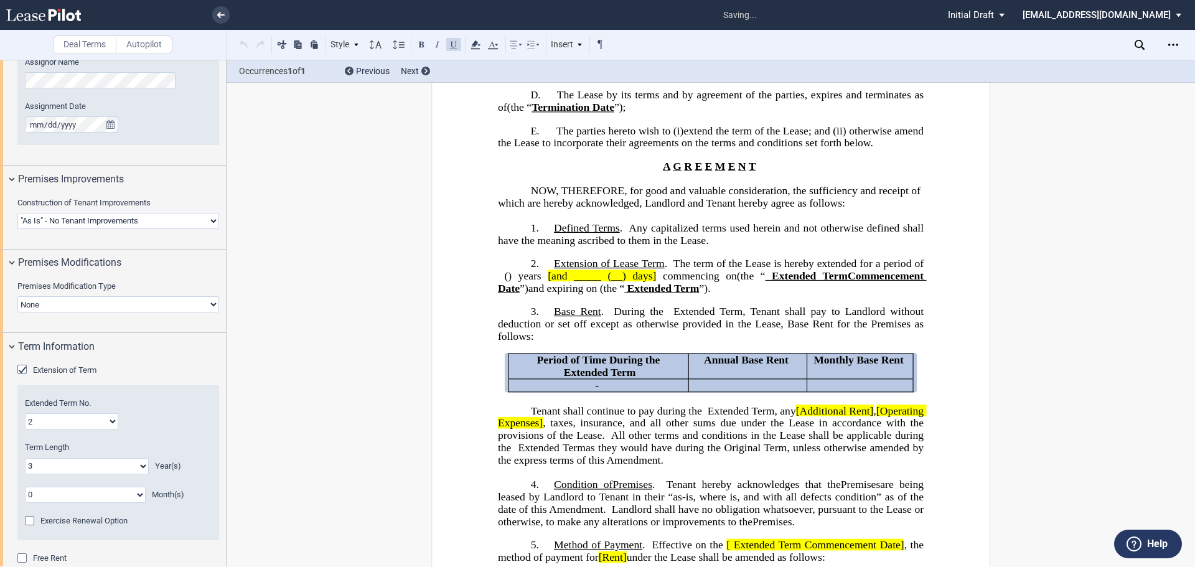
scroll to position [1057, 0]
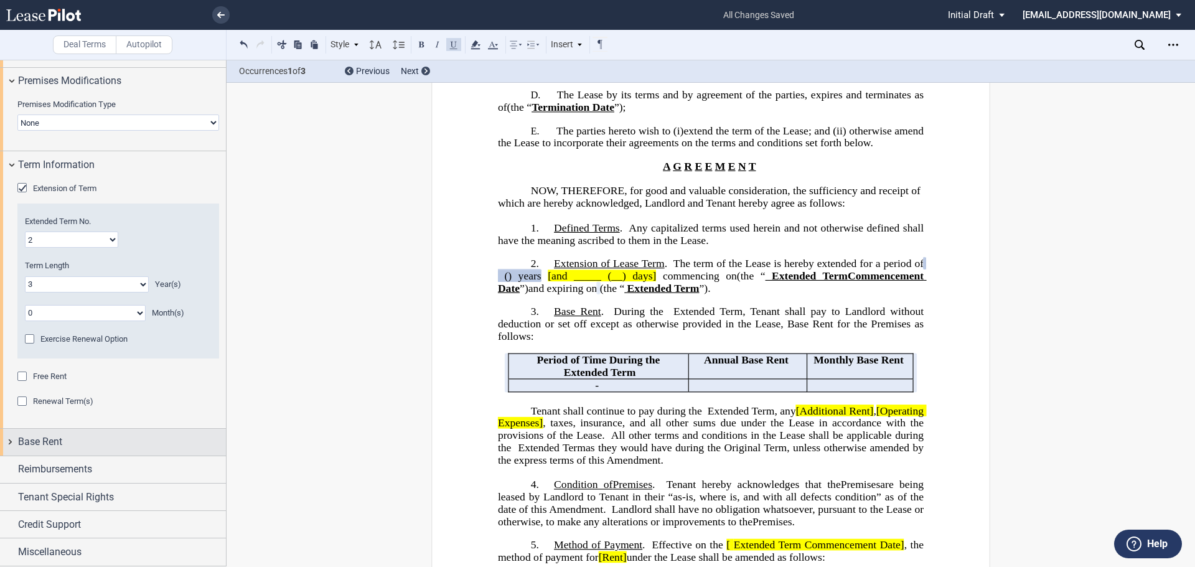
click at [57, 439] on span "Base Rent" at bounding box center [40, 441] width 44 height 15
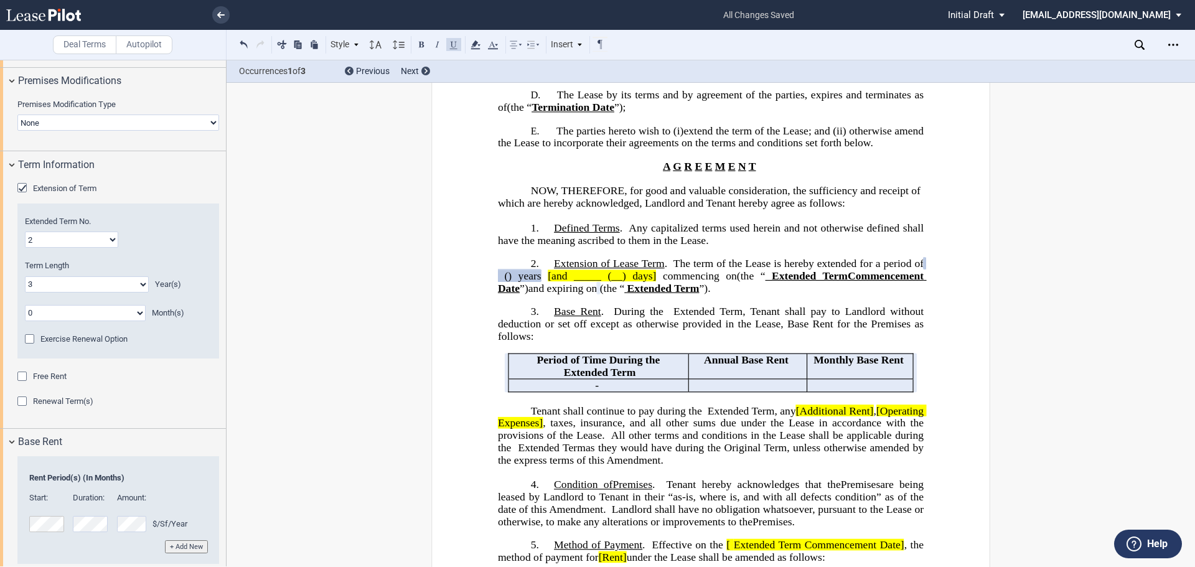
click at [190, 548] on button "+ Add New" at bounding box center [186, 546] width 43 height 13
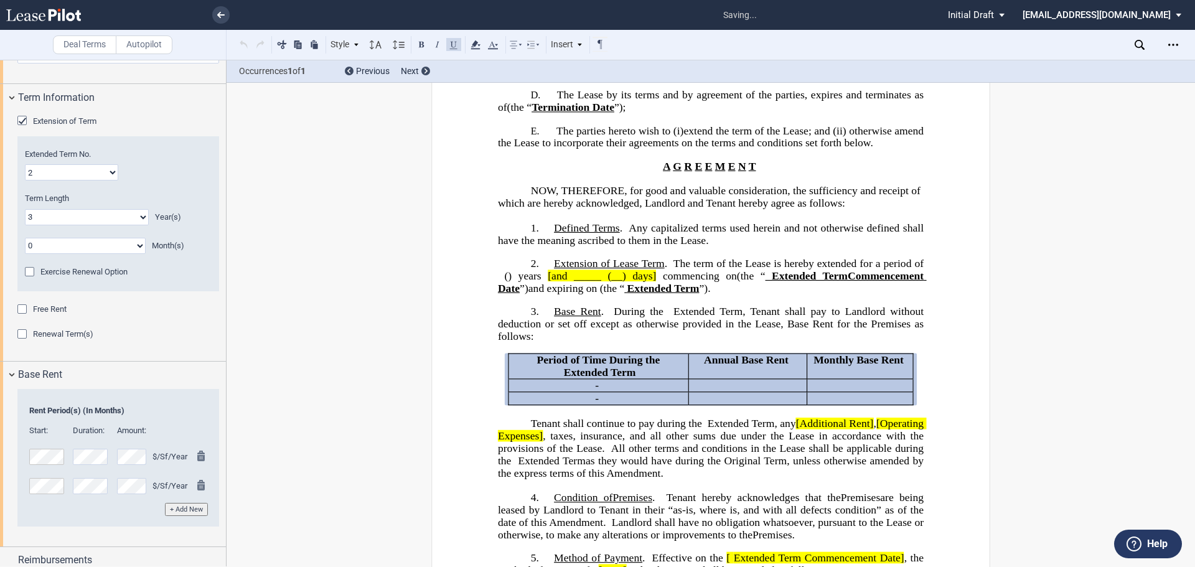
scroll to position [1215, 0]
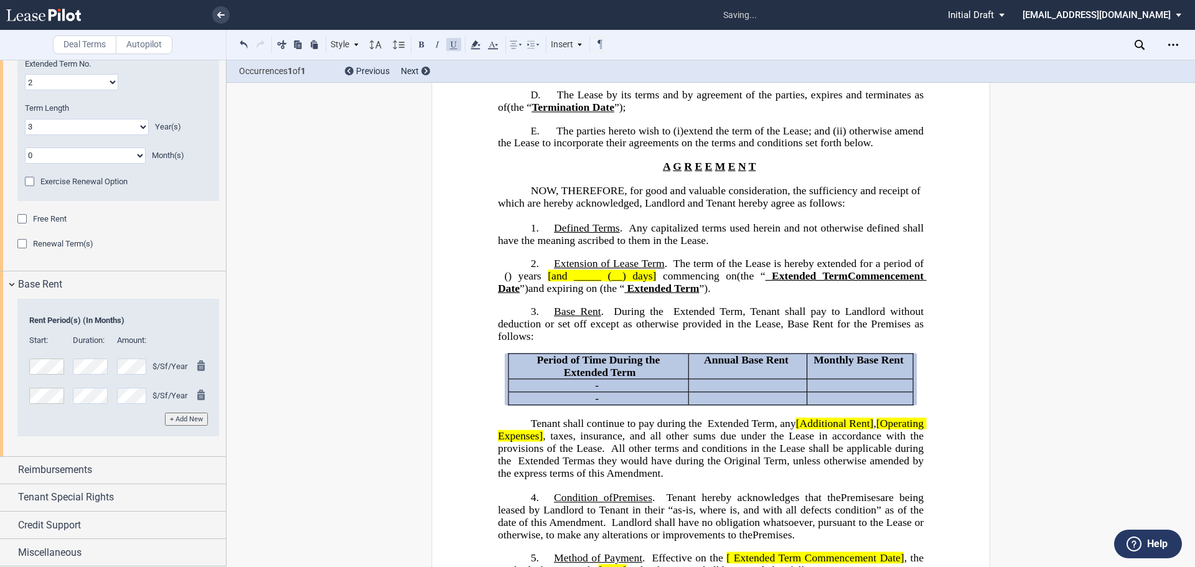
click at [199, 416] on button "+ Add New" at bounding box center [186, 419] width 43 height 13
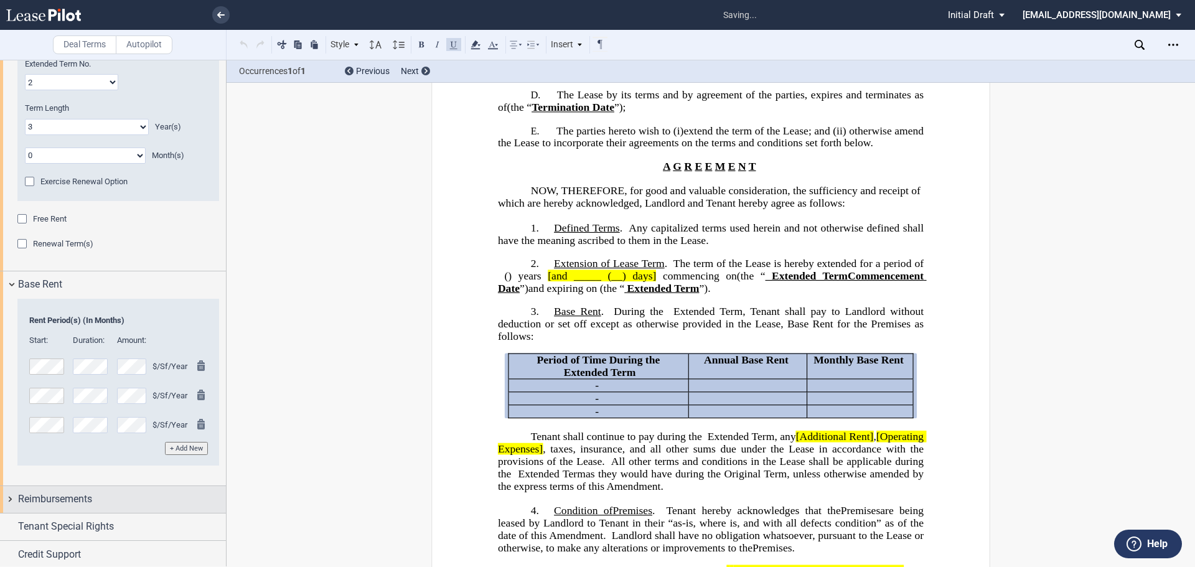
click at [78, 496] on span "Reimbursements" at bounding box center [55, 499] width 74 height 15
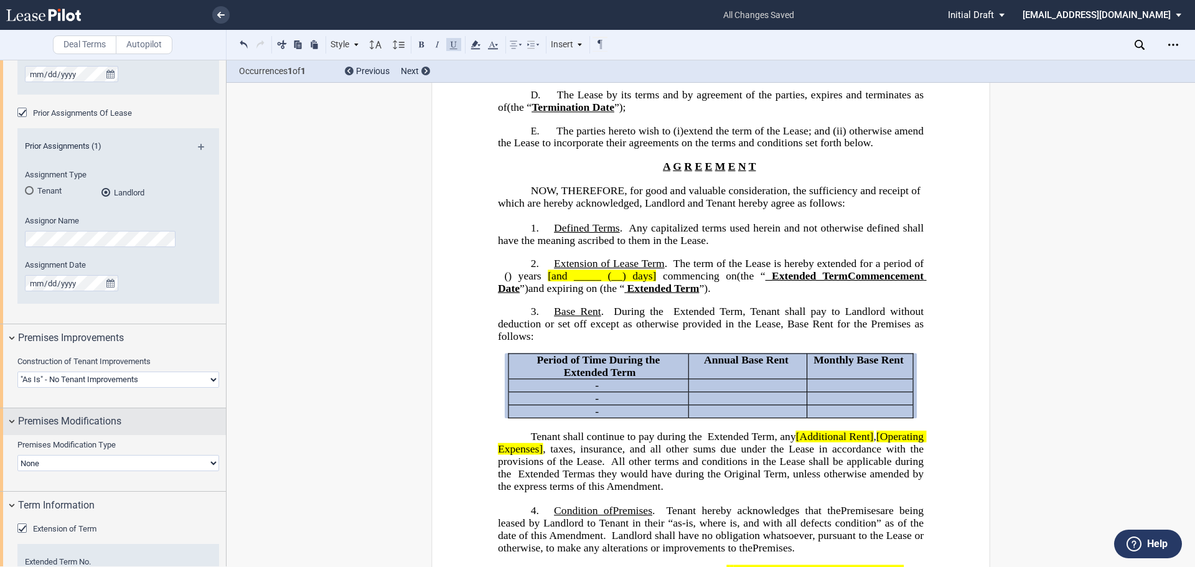
scroll to position [966, 0]
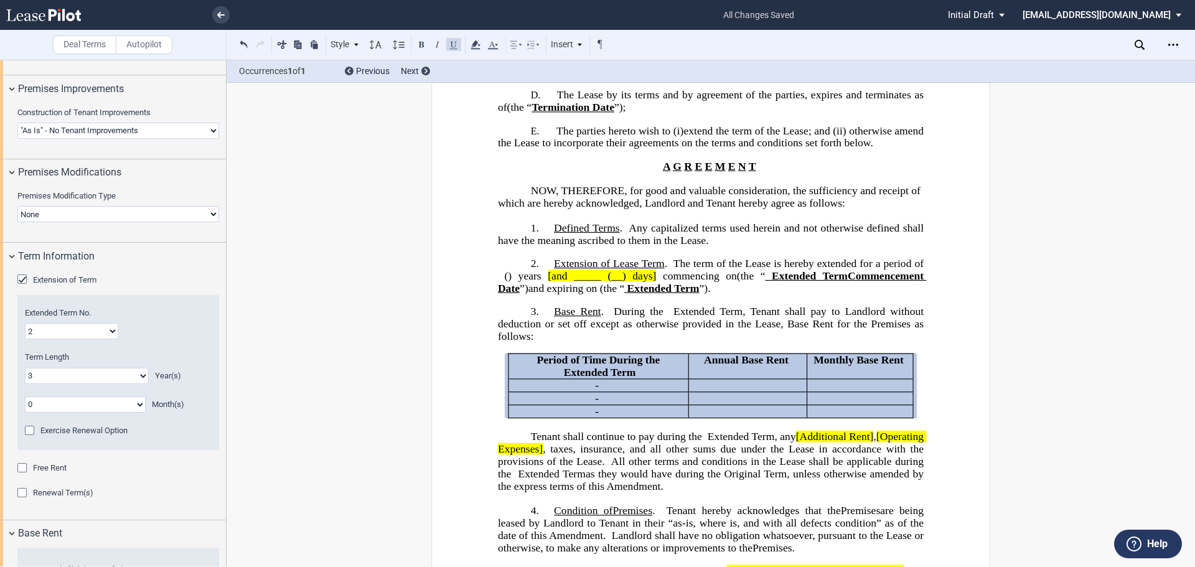
click at [21, 495] on div "Renewal Term(s)" at bounding box center [23, 494] width 12 height 12
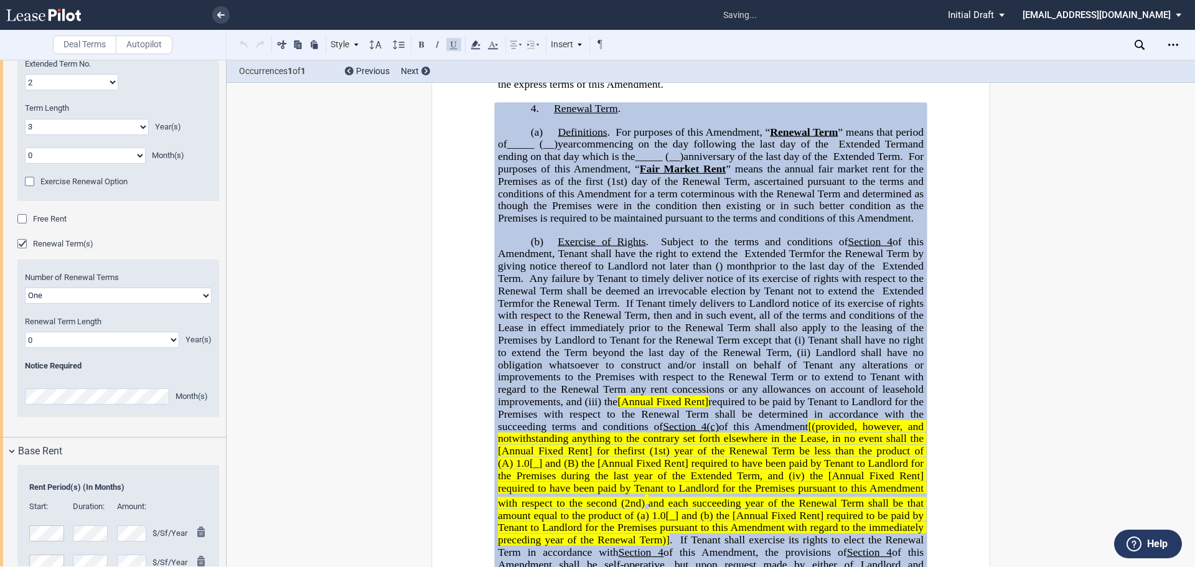
scroll to position [843, 0]
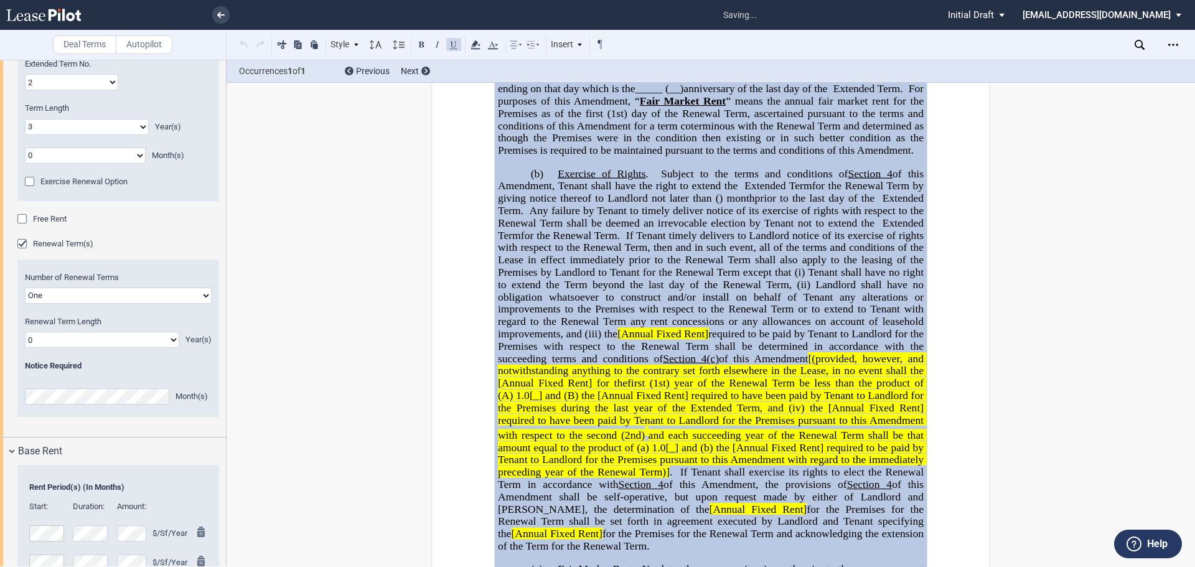
click at [170, 338] on select "0 1 2 3 4 5 6 7 8 9 10 11 12 13 14 15 16 17 18 19 20" at bounding box center [102, 340] width 154 height 16
select select "number:5"
click at [25, 332] on select "0 1 2 3 4 5 6 7 8 9 10 11 12 13 14 15 16 17 18 19 20" at bounding box center [102, 340] width 154 height 16
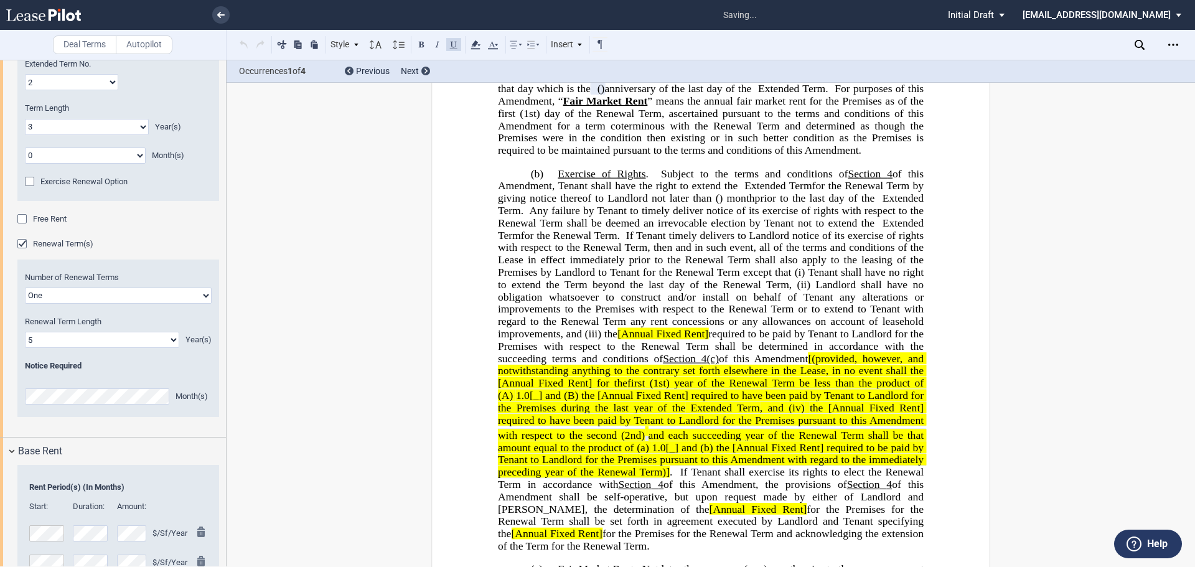
click at [58, 410] on div "Number of Renewal Terms One Two Three Four Renewal Term Length 0 1 2 3 4 5 6 7 …" at bounding box center [118, 338] width 202 height 158
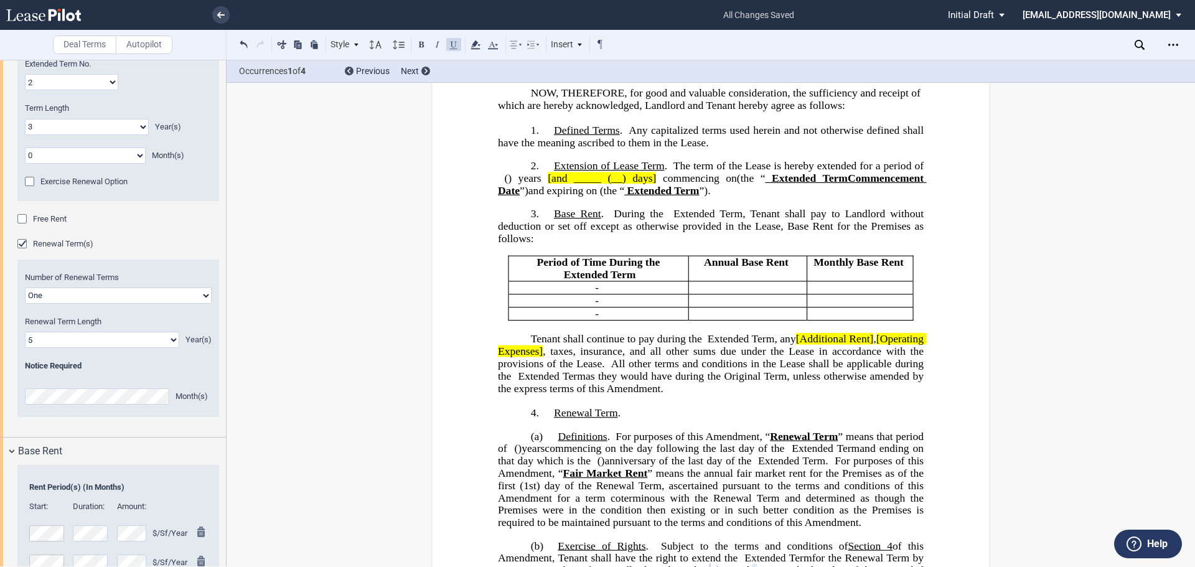
scroll to position [470, 0]
drag, startPoint x: 839, startPoint y: 365, endPoint x: 847, endPoint y: 366, distance: 7.6
click at [841, 346] on span "[Additional Rent]" at bounding box center [835, 340] width 78 height 12
drag, startPoint x: 493, startPoint y: 377, endPoint x: 546, endPoint y: 377, distance: 52.3
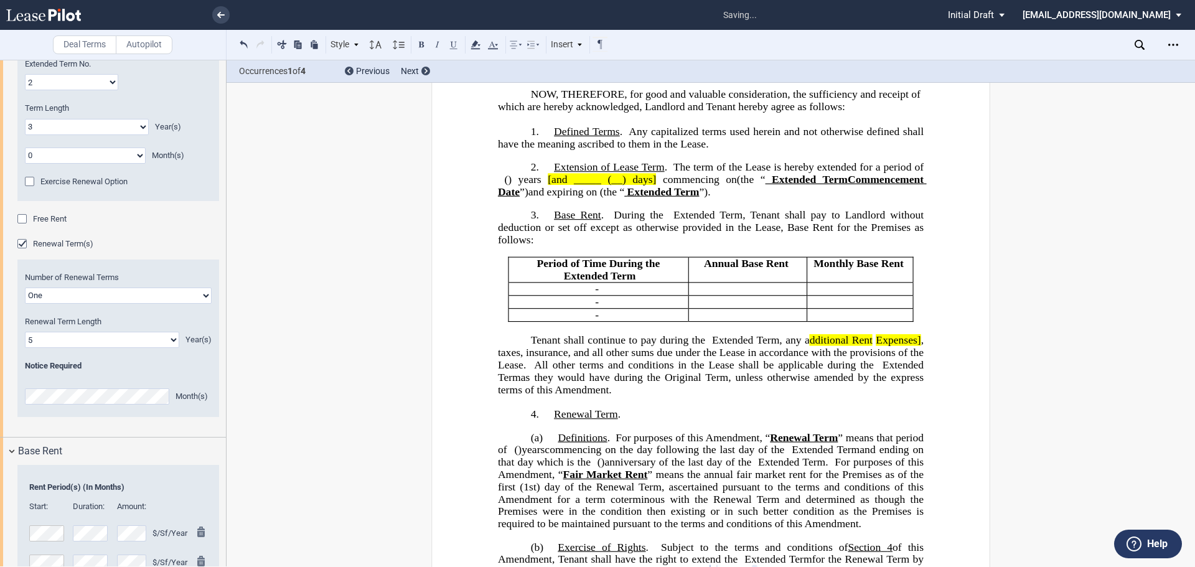
click at [875, 346] on span "Expenses]" at bounding box center [897, 340] width 45 height 12
drag, startPoint x: 541, startPoint y: 376, endPoint x: 565, endPoint y: 360, distance: 28.3
click at [544, 370] on span ", taxes, insurance, and all other sums due under the Lease in accordance with t…" at bounding box center [712, 352] width 429 height 36
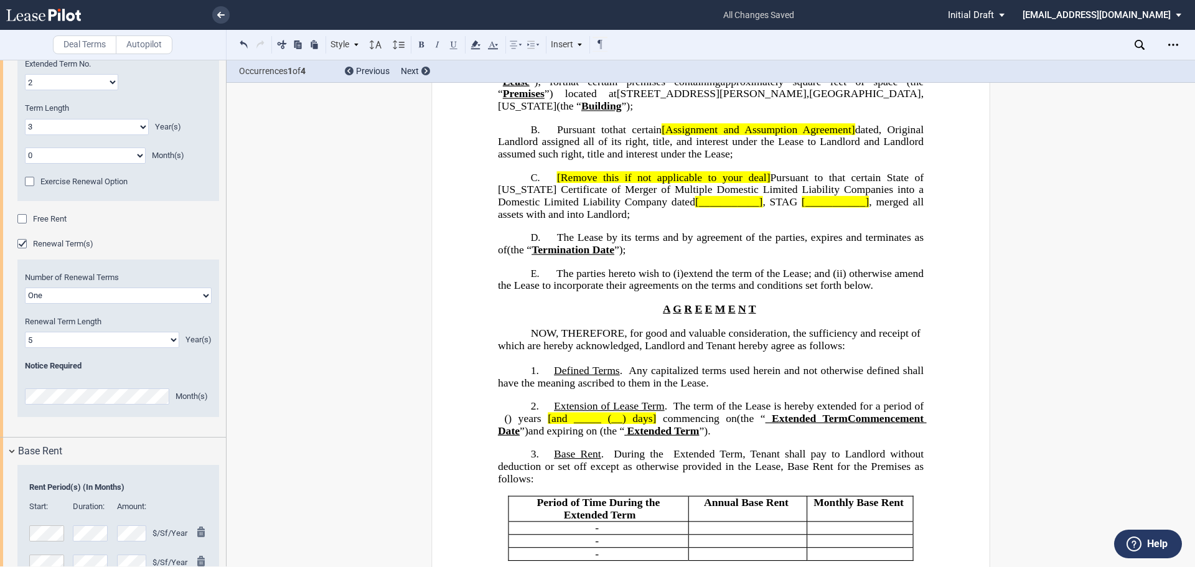
scroll to position [221, 0]
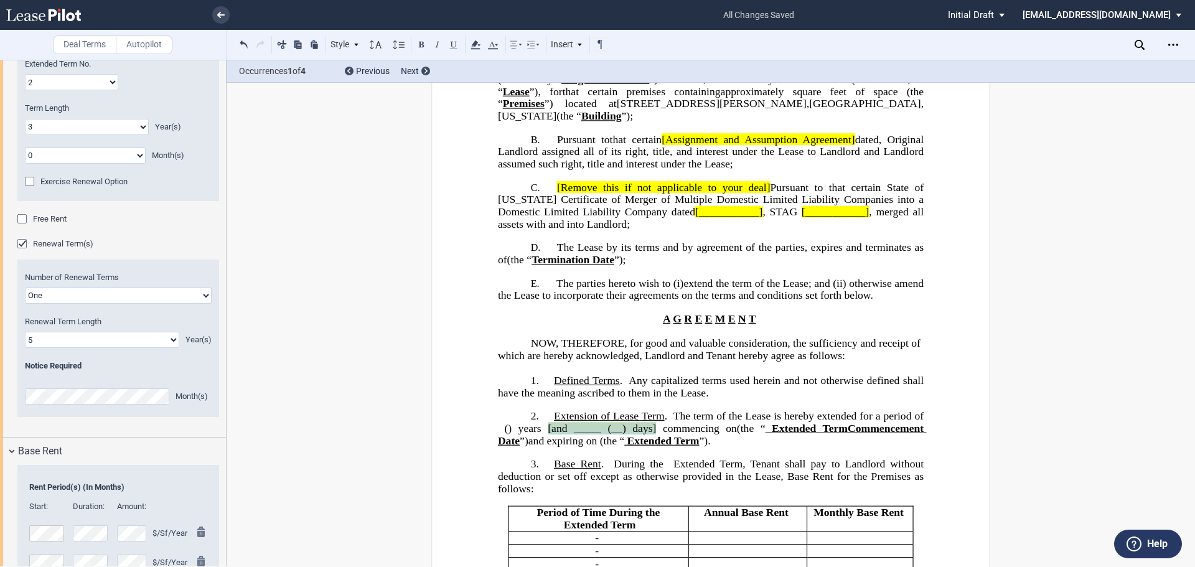
drag, startPoint x: 564, startPoint y: 452, endPoint x: 664, endPoint y: 449, distance: 99.6
click at [664, 434] on span "[and _____ (__) days] commencing on ﻿ ﻿ (the “" at bounding box center [653, 428] width 224 height 12
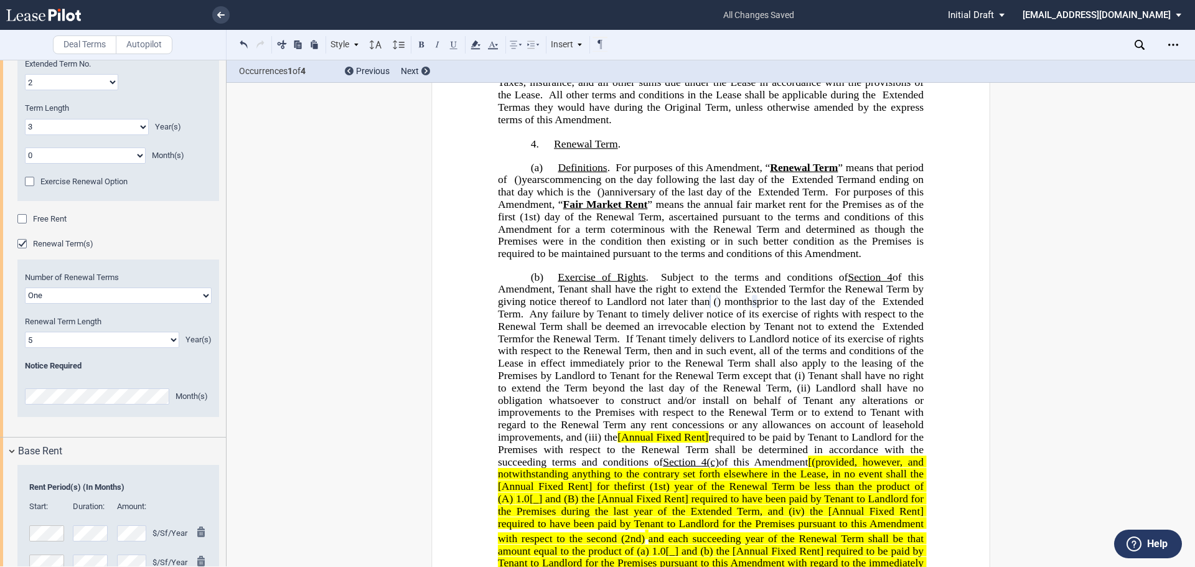
scroll to position [905, 0]
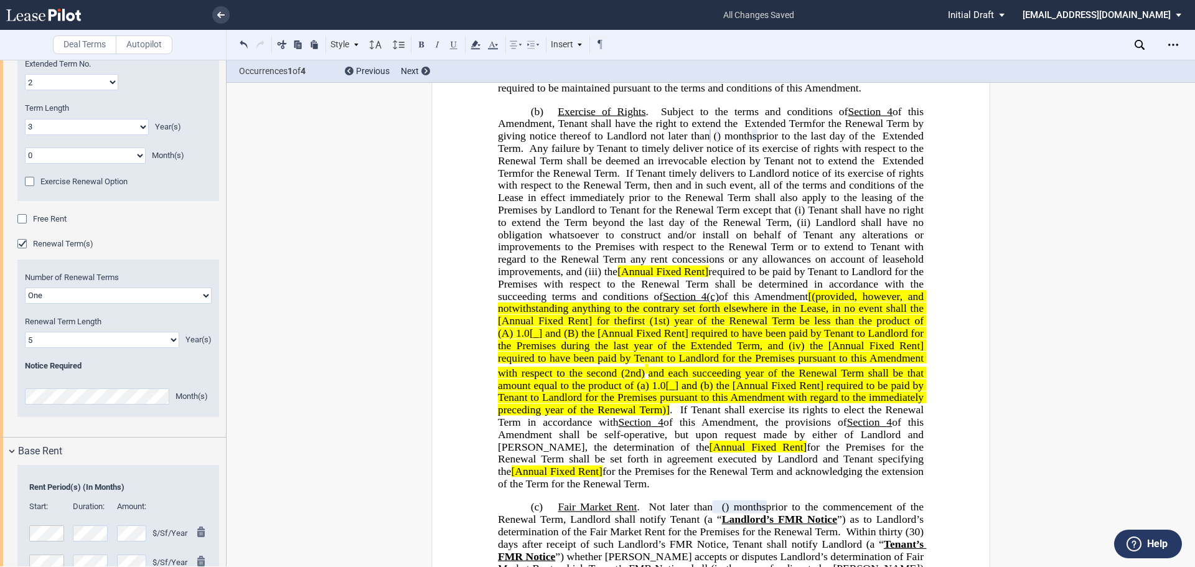
click at [618, 278] on span "the" at bounding box center [611, 272] width 14 height 12
drag, startPoint x: 671, startPoint y: 308, endPoint x: 763, endPoint y: 307, distance: 92.7
click at [708, 278] on span "[Annual Fixed Rent]" at bounding box center [662, 272] width 91 height 12
drag, startPoint x: 872, startPoint y: 330, endPoint x: 879, endPoint y: 329, distance: 7.0
click at [872, 326] on span "[(provided, however, and notwithstanding anything to the contrary set forth els…" at bounding box center [712, 308] width 429 height 36
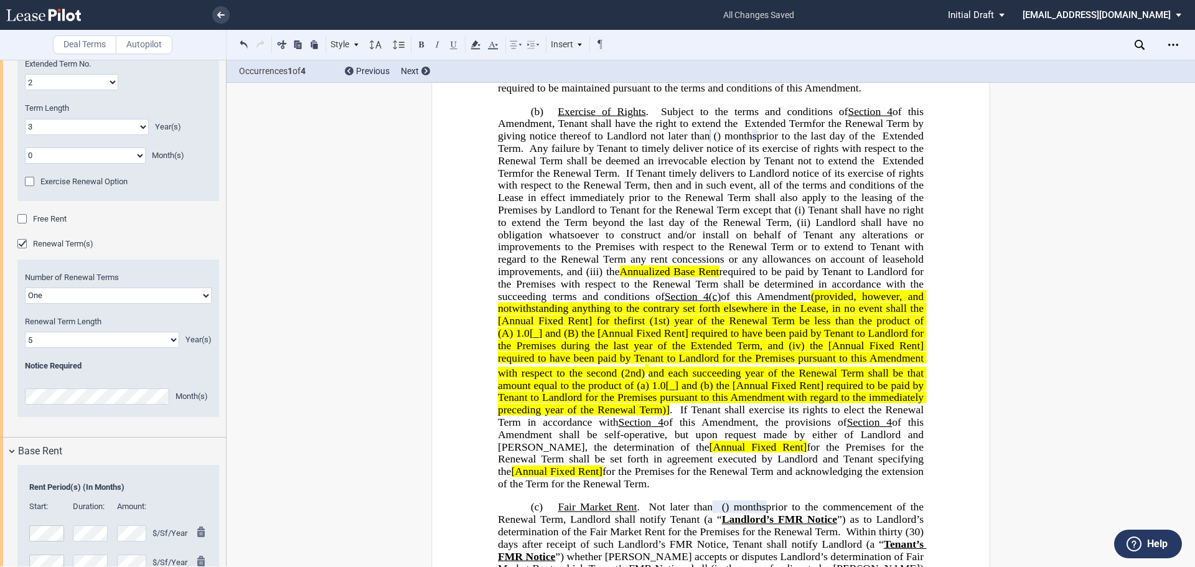
click at [810, 302] on span "required to be paid by Tenant to Landlord for the Premises with respect to the …" at bounding box center [712, 284] width 429 height 36
drag, startPoint x: 803, startPoint y: 321, endPoint x: 817, endPoint y: 309, distance: 18.1
click at [808, 302] on span "required to be paid by Tenant to Landlord for the Premises with respect to the …" at bounding box center [712, 284] width 429 height 36
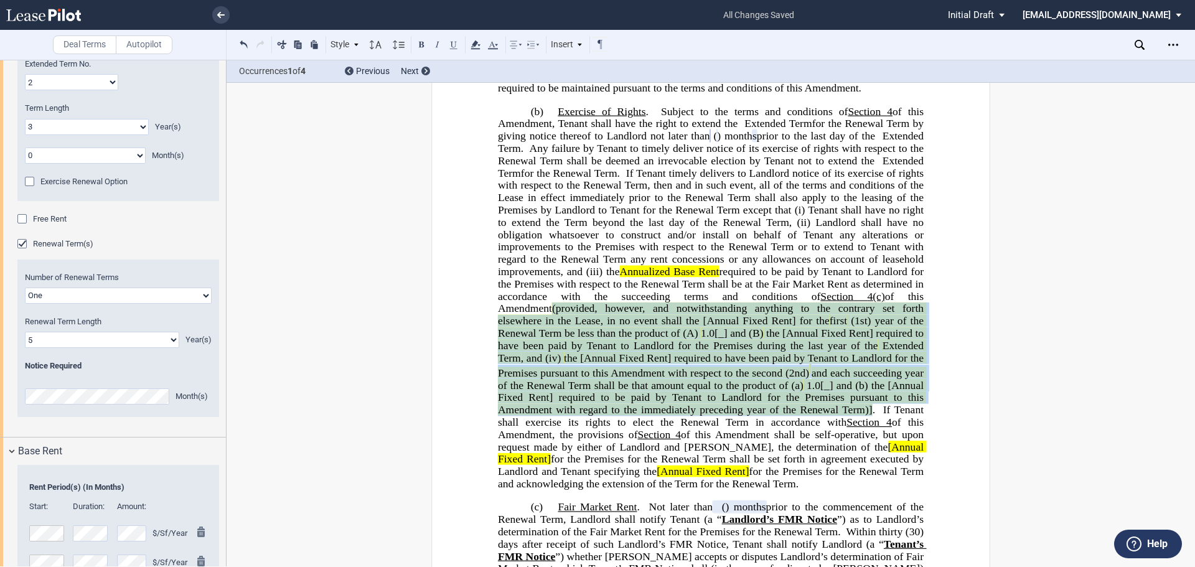
drag, startPoint x: 557, startPoint y: 348, endPoint x: 524, endPoint y: 463, distance: 119.7
click at [524, 463] on p "(b) Exercise of Rights . Subject to the terms and conditions of Section ﻿ 4 ﻿ o…" at bounding box center [711, 297] width 426 height 384
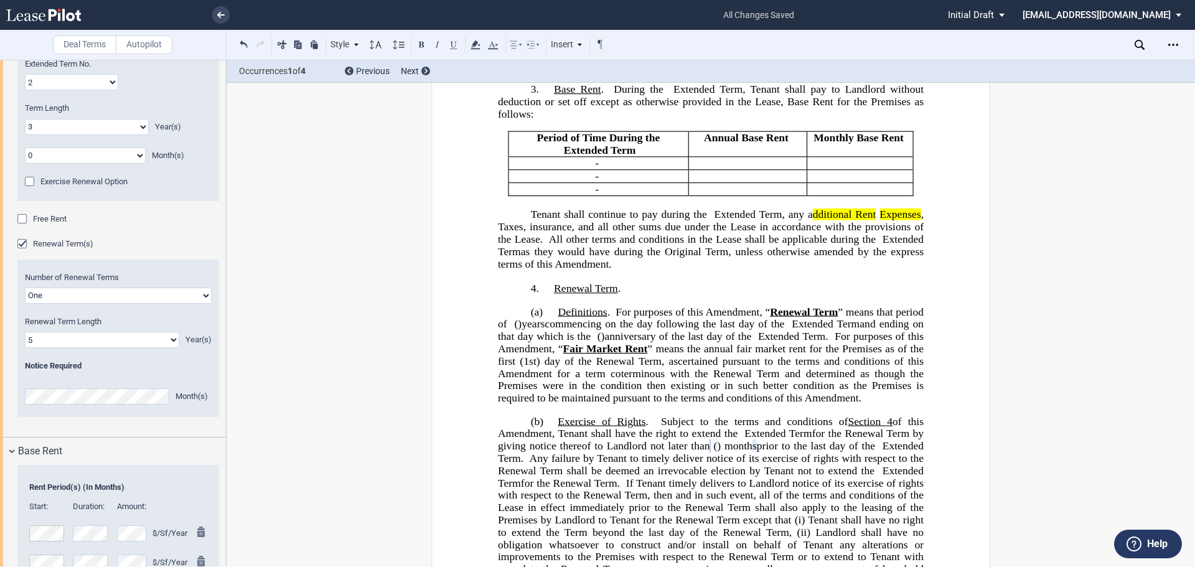
scroll to position [594, 0]
drag, startPoint x: 595, startPoint y: 388, endPoint x: 612, endPoint y: 380, distance: 18.6
click at [597, 368] on span "” means the annual fair market rent for the Premises as of the first" at bounding box center [712, 356] width 429 height 24
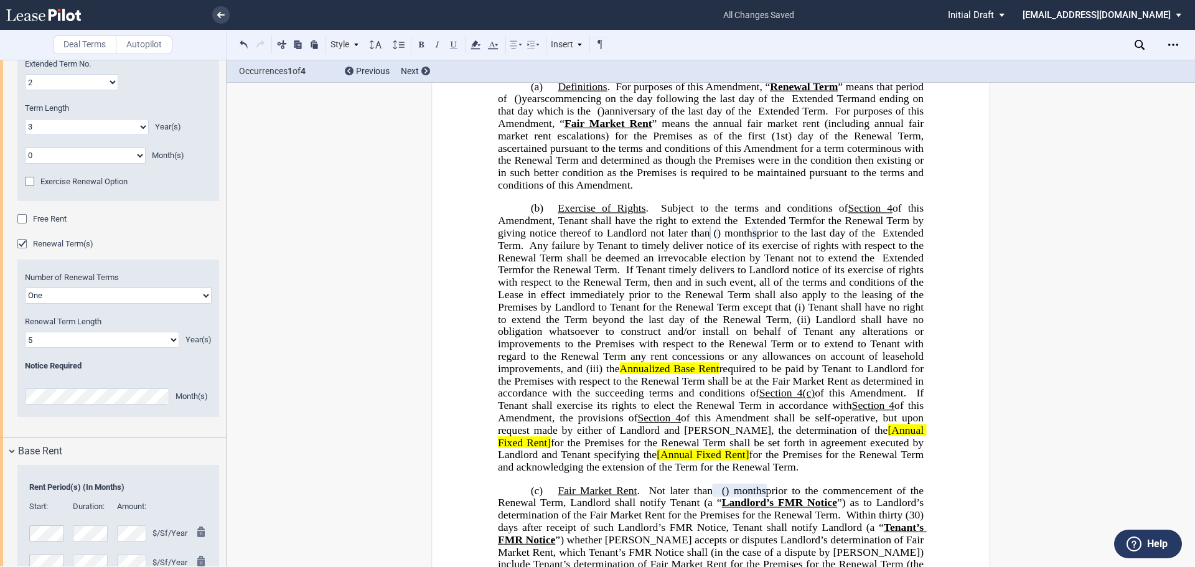
scroll to position [843, 0]
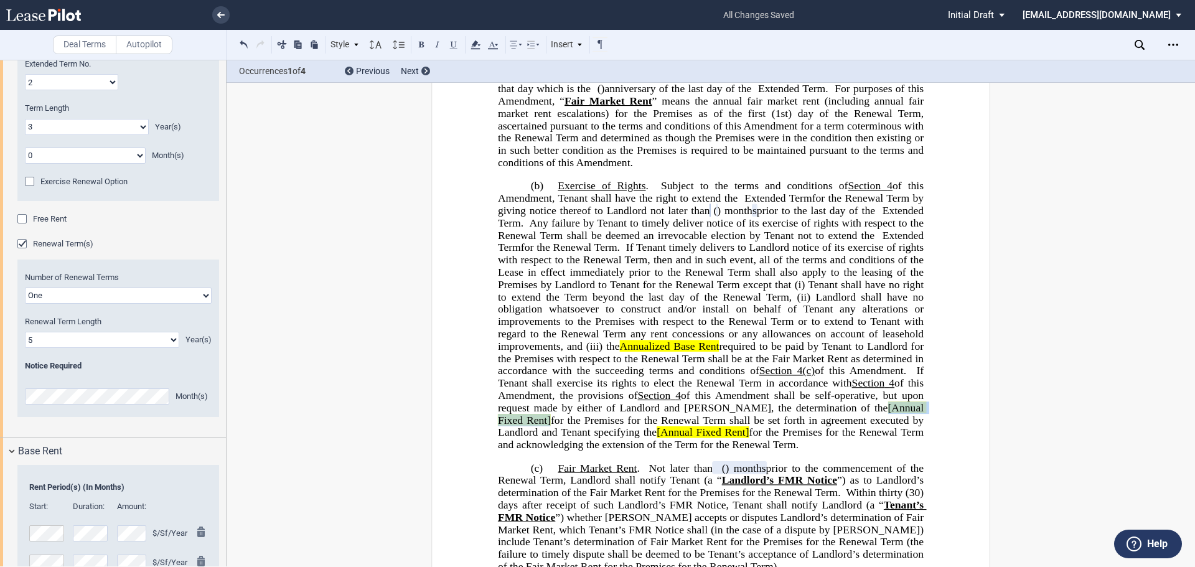
drag, startPoint x: 494, startPoint y: 447, endPoint x: 590, endPoint y: 445, distance: 95.8
click at [590, 445] on span "﻿ . If Tenant shall exercise its rights to elect the Renewal Term in accordance…" at bounding box center [712, 408] width 429 height 86
click at [718, 438] on span "[Annual Fixed Rent]" at bounding box center [702, 432] width 92 height 12
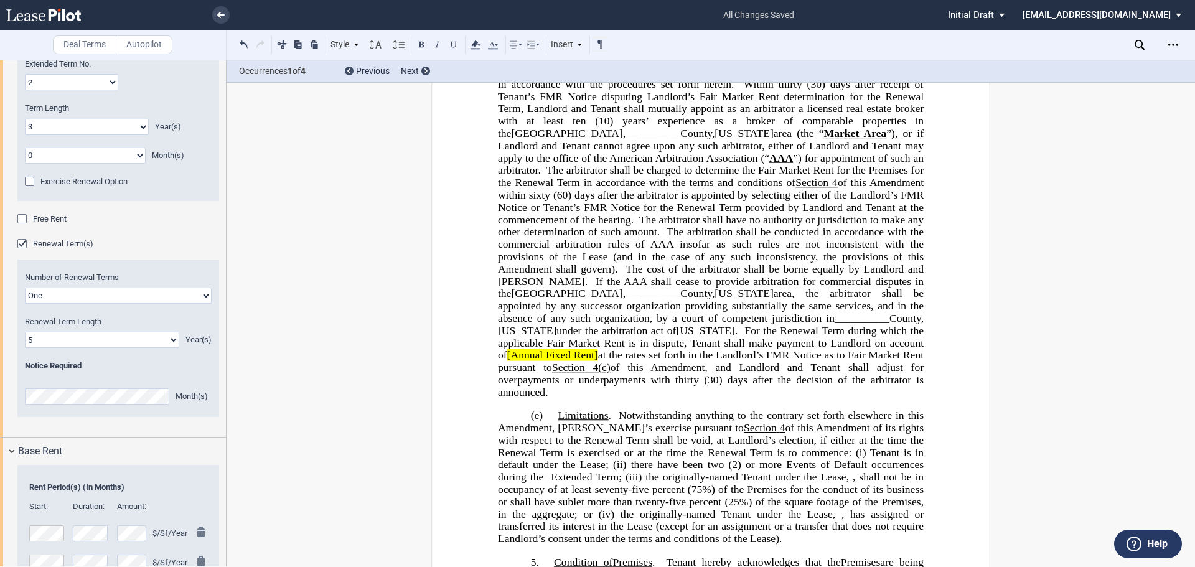
scroll to position [1403, 0]
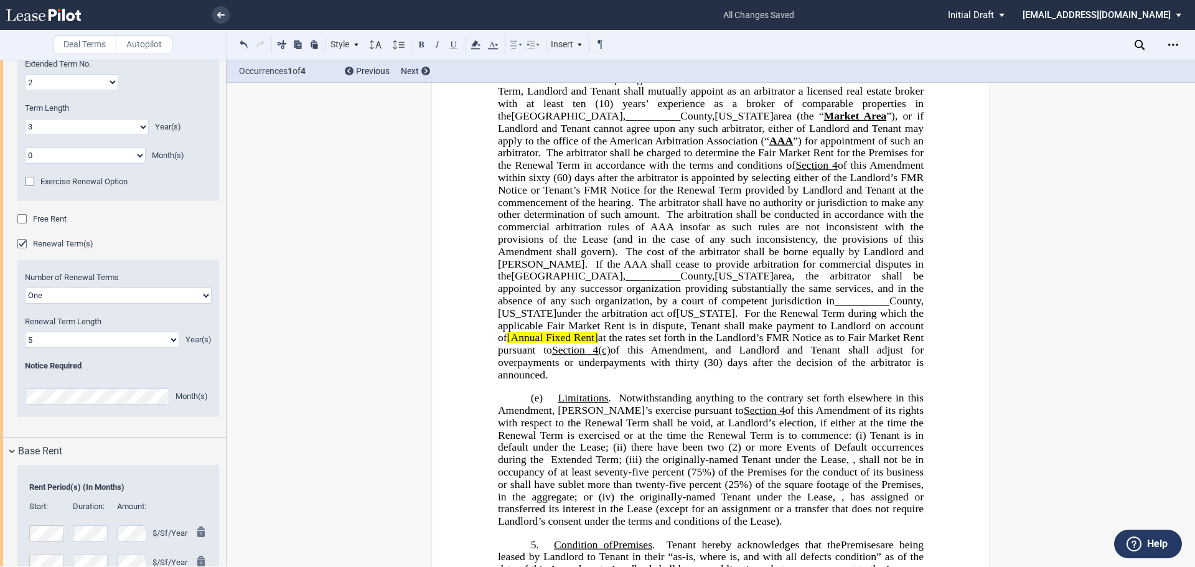
drag, startPoint x: 546, startPoint y: 348, endPoint x: 570, endPoint y: 327, distance: 31.8
click at [547, 343] on span "[Annual Fixed Rent]" at bounding box center [552, 338] width 91 height 12
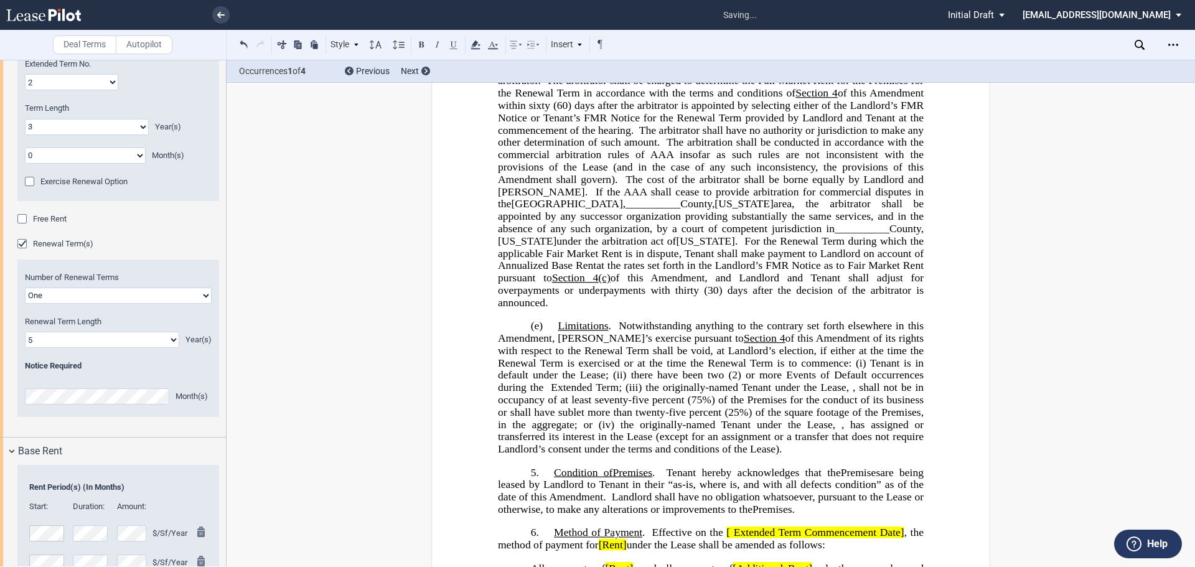
scroll to position [1652, 0]
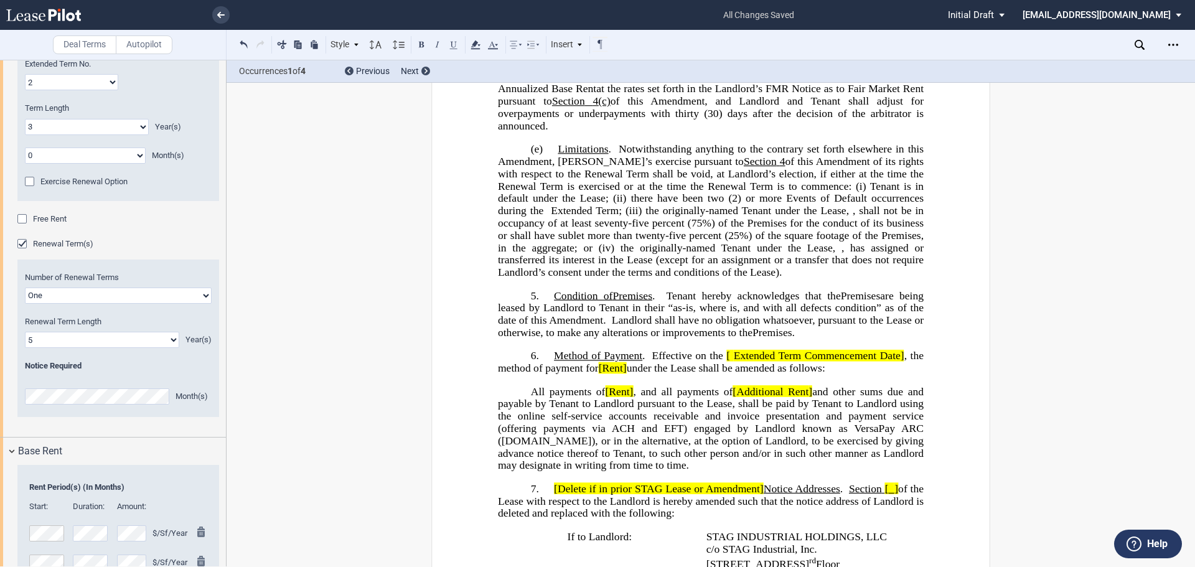
click at [727, 361] on span at bounding box center [725, 356] width 4 height 12
click at [732, 361] on span "Extended Term Commencement Date]" at bounding box center [817, 356] width 171 height 12
click at [639, 374] on span ", the method of payment for" at bounding box center [712, 362] width 429 height 24
click at [605, 397] on span "[Rent]" at bounding box center [619, 391] width 28 height 12
drag, startPoint x: 749, startPoint y: 416, endPoint x: 760, endPoint y: 408, distance: 12.9
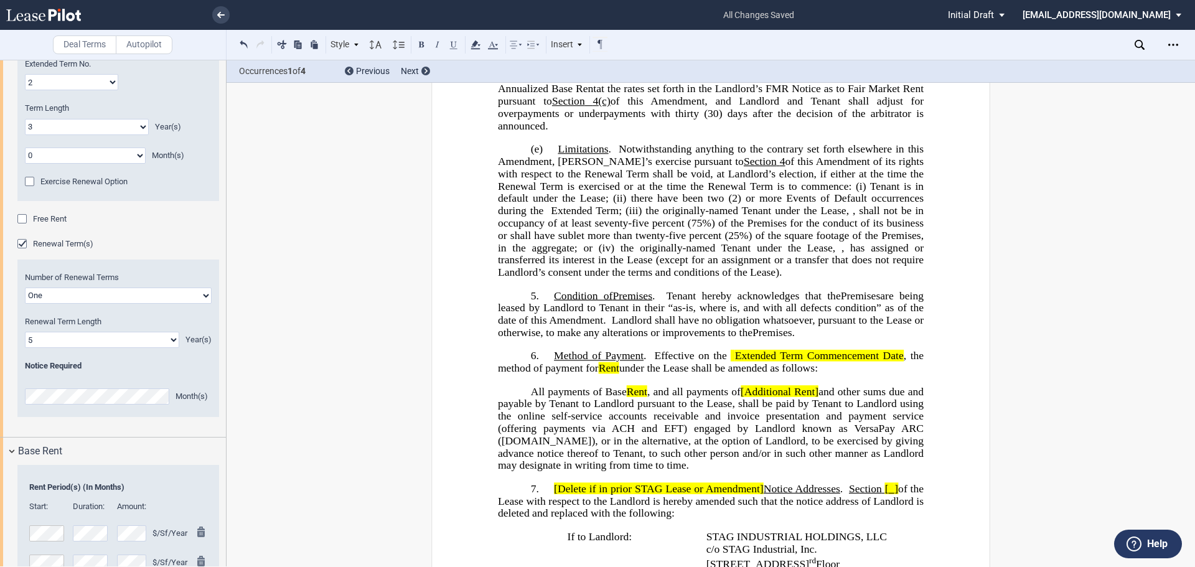
click at [750, 415] on span "All payments of Base Rent , and all payments of [ Additional Rent ] and other s…" at bounding box center [712, 428] width 429 height 86
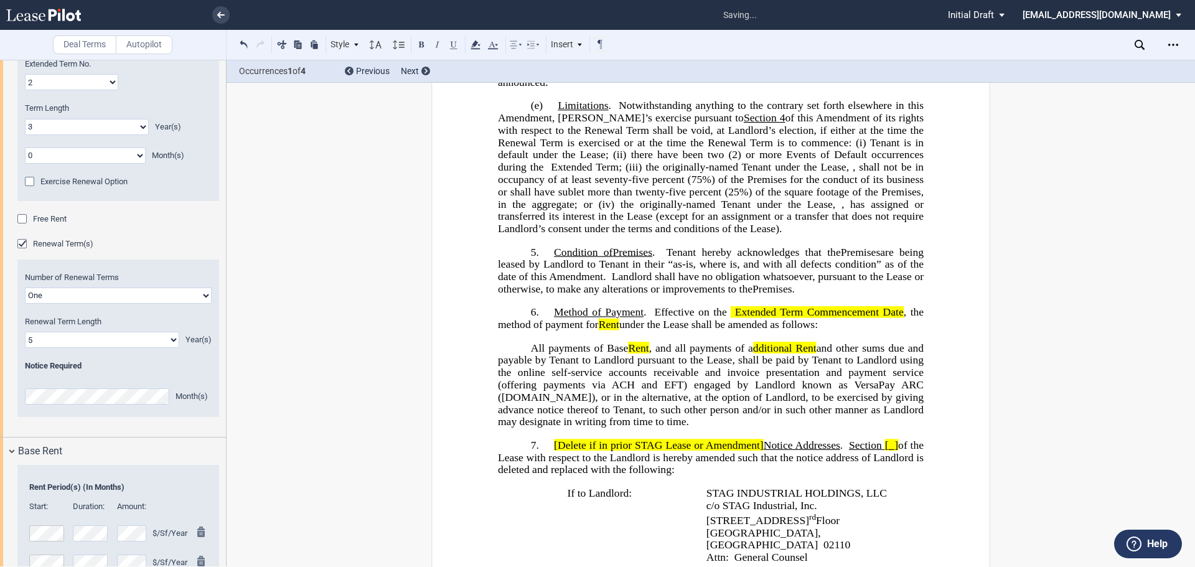
scroll to position [1839, 0]
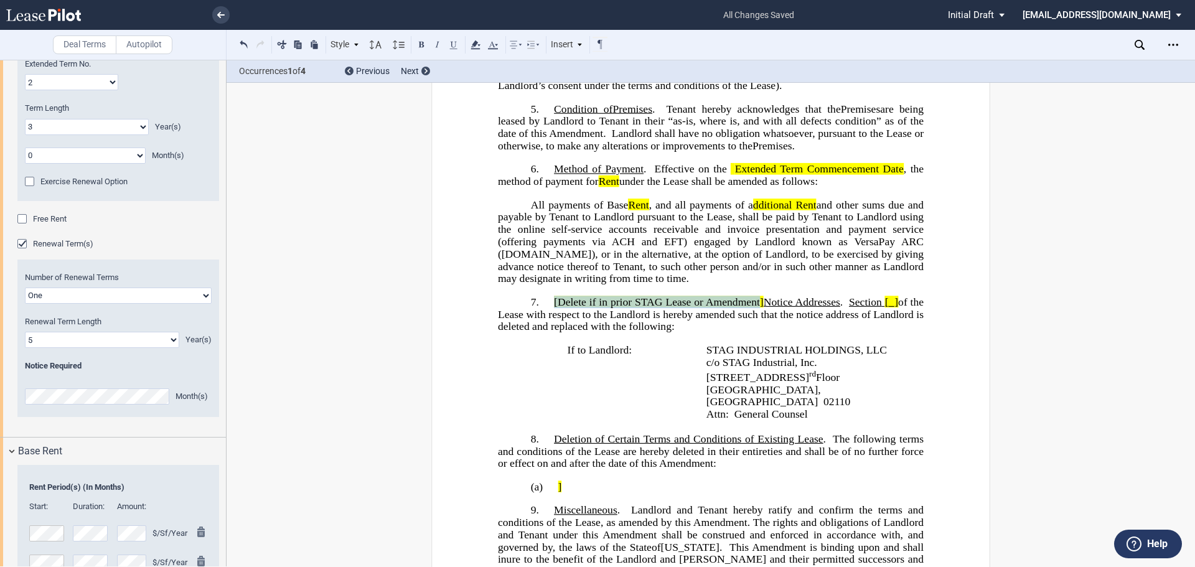
drag, startPoint x: 549, startPoint y: 326, endPoint x: 757, endPoint y: 327, distance: 207.8
click at [757, 327] on p "7. [Delete if in prior STAG Lease or Amendment] Notice Addresses . Section [ ] …" at bounding box center [711, 314] width 426 height 37
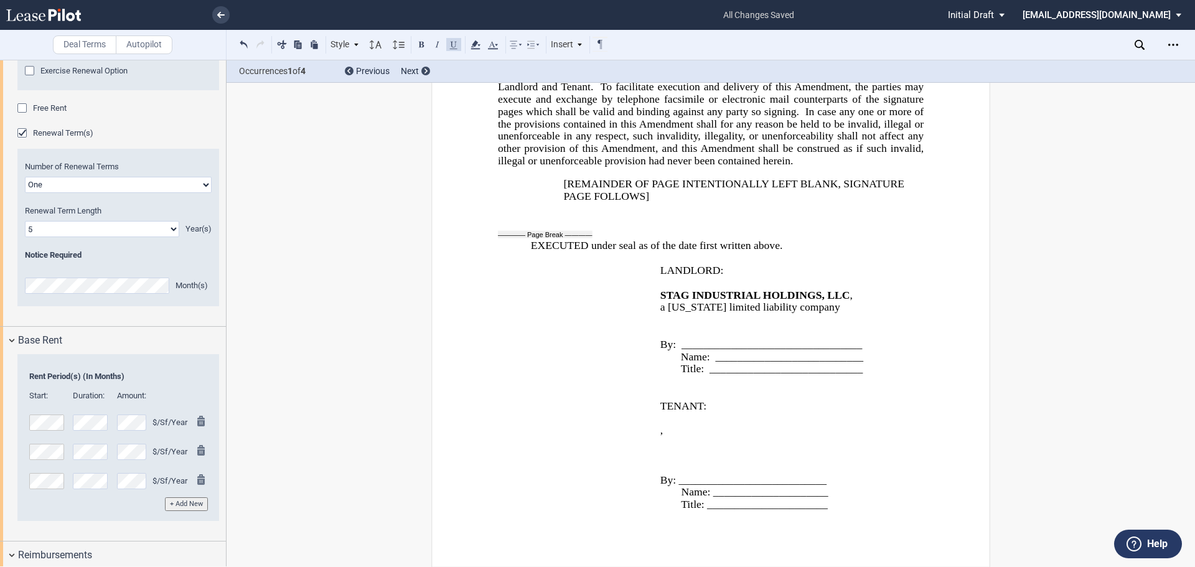
scroll to position [1447, 0]
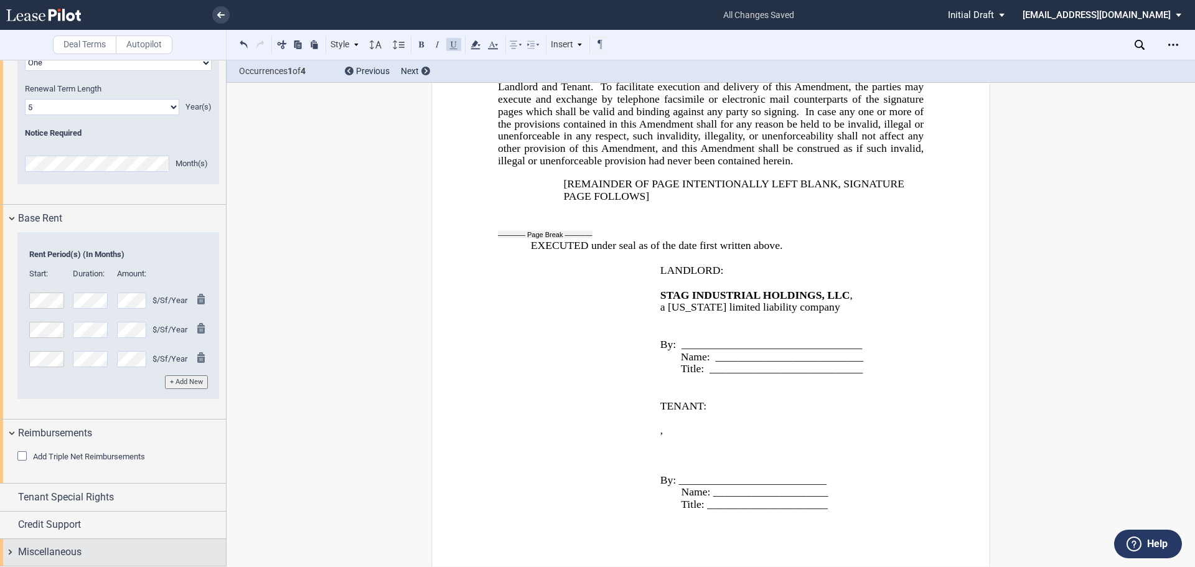
click at [60, 556] on span "Miscellaneous" at bounding box center [49, 551] width 63 height 15
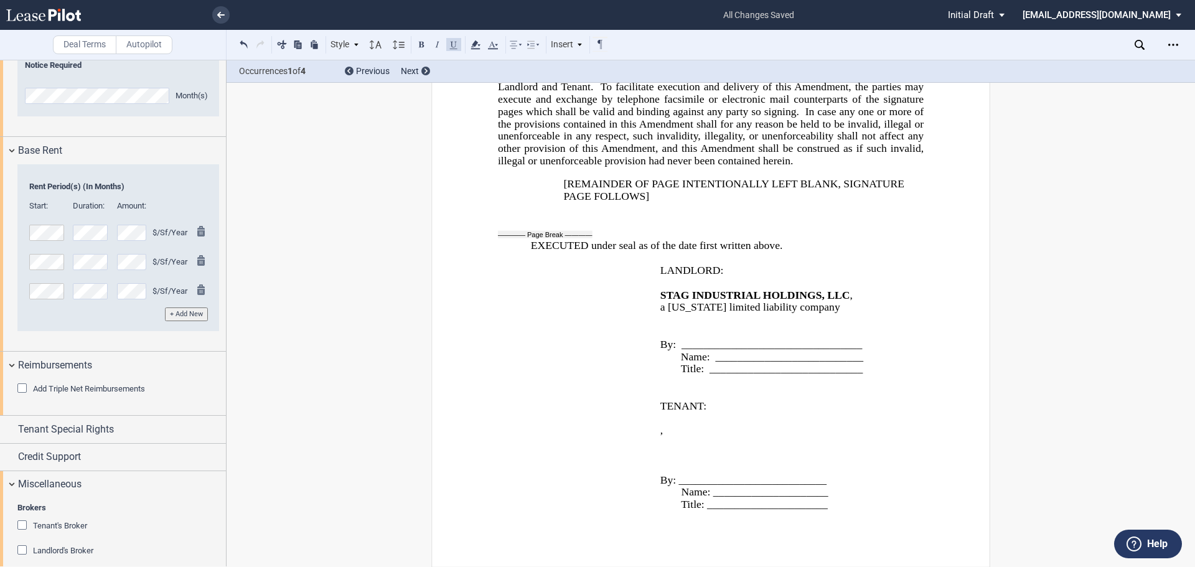
scroll to position [1569, 0]
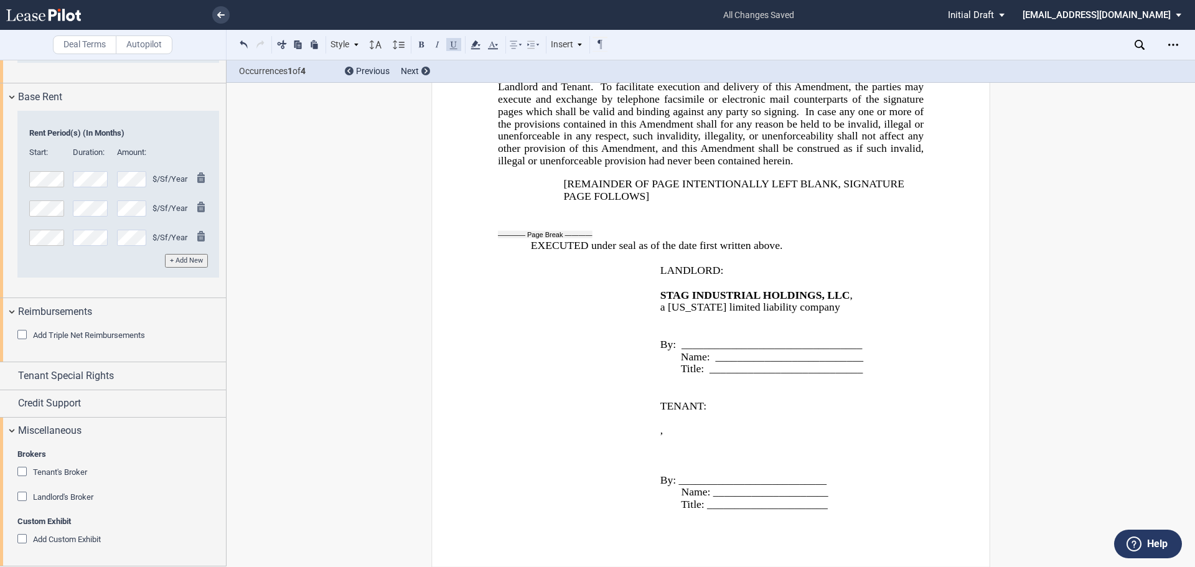
click at [26, 475] on div "Tenant's Broker" at bounding box center [23, 473] width 12 height 12
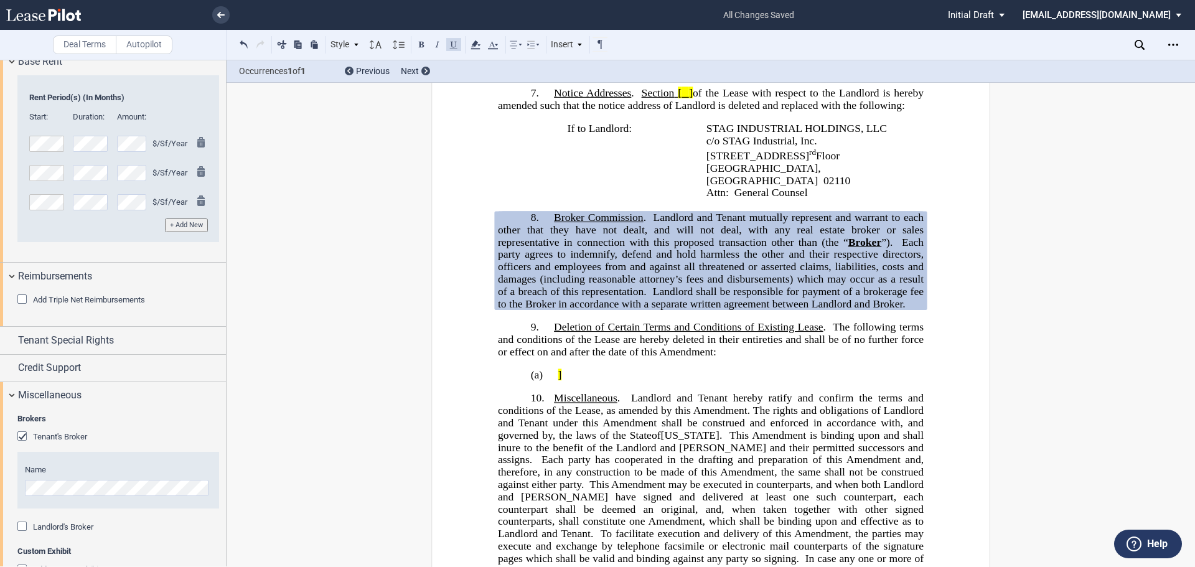
scroll to position [1635, 0]
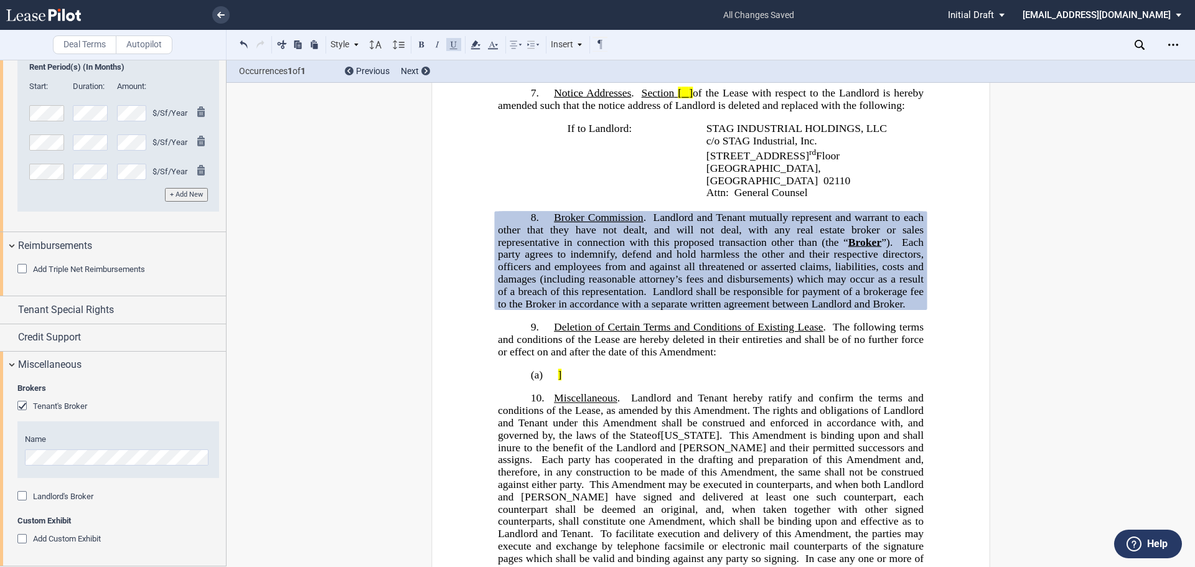
click at [63, 447] on div "Name" at bounding box center [118, 450] width 187 height 32
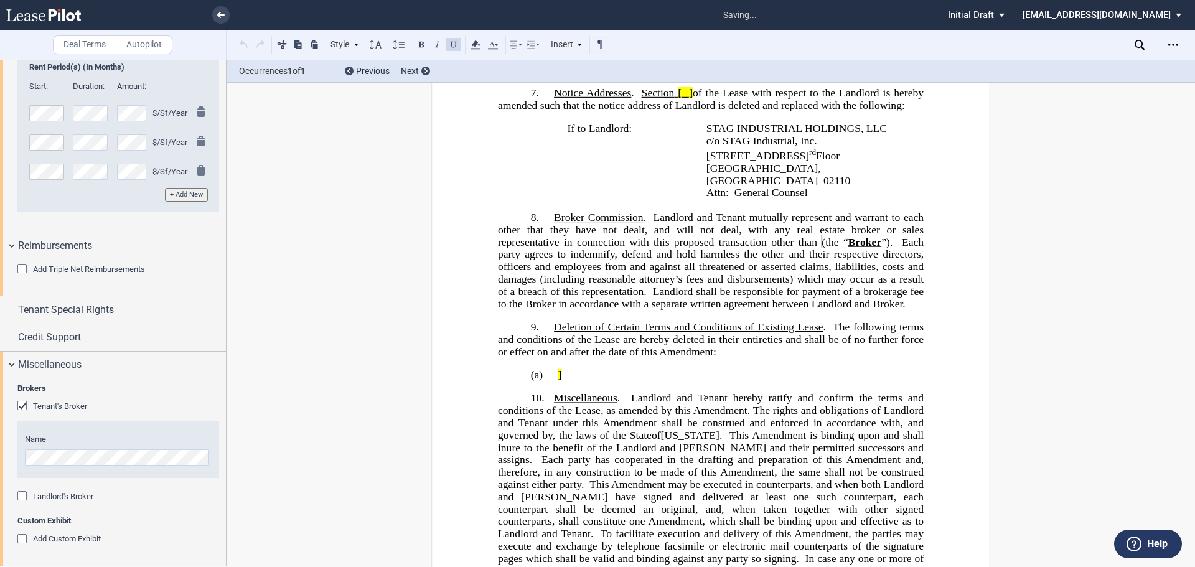
click at [18, 494] on div "Landlord's Broker" at bounding box center [23, 497] width 12 height 12
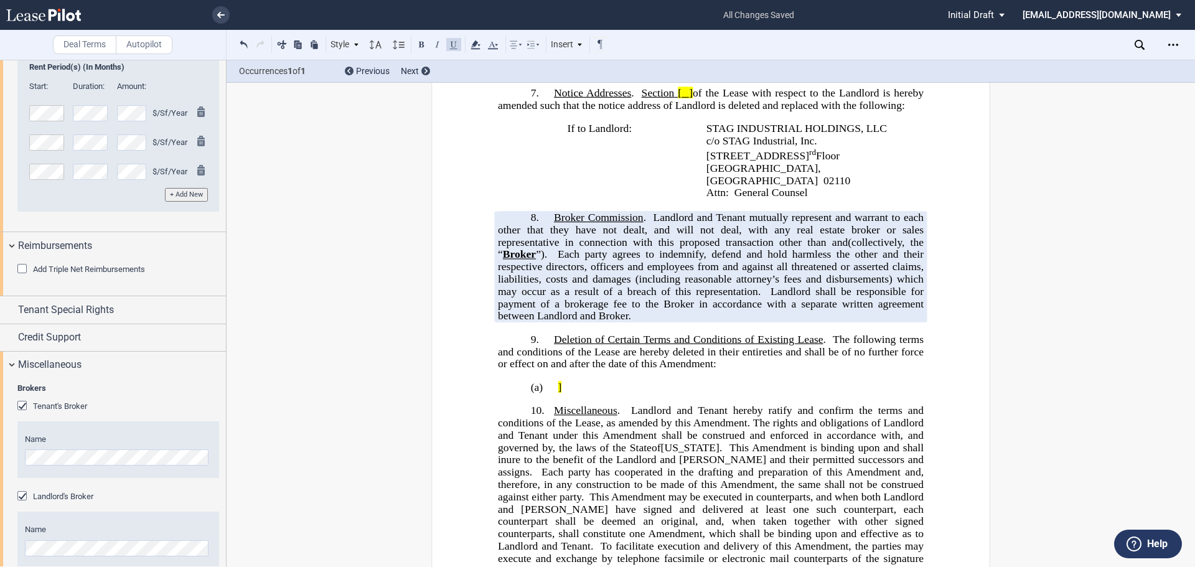
click at [22, 499] on div "Landlord's Broker" at bounding box center [23, 497] width 12 height 12
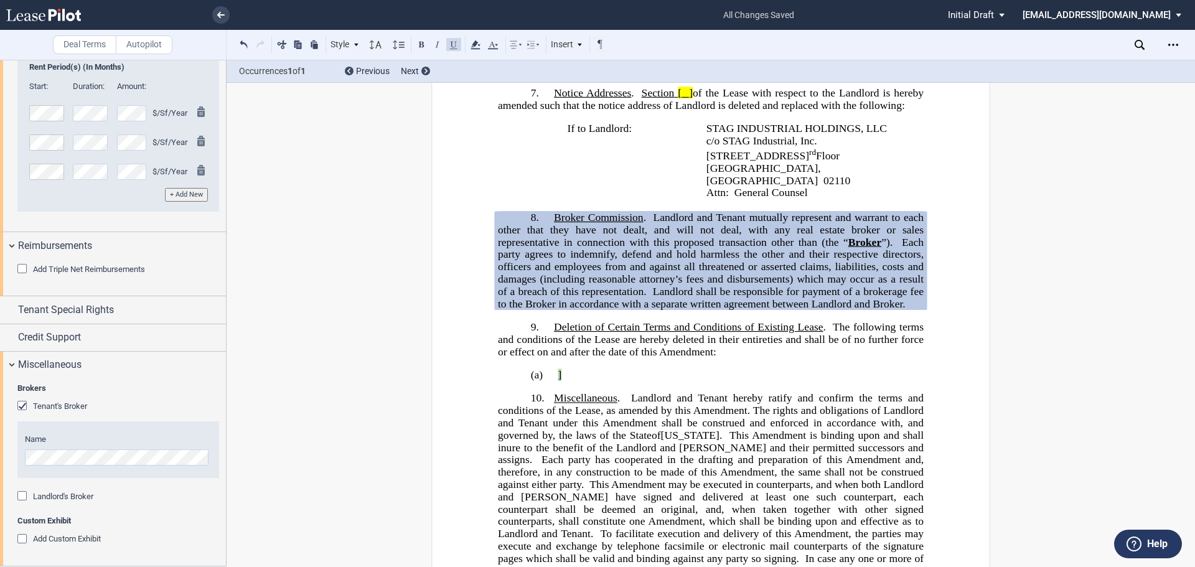
drag, startPoint x: 553, startPoint y: 399, endPoint x: 574, endPoint y: 399, distance: 20.5
click at [574, 381] on p "(a) ]" at bounding box center [711, 374] width 426 height 12
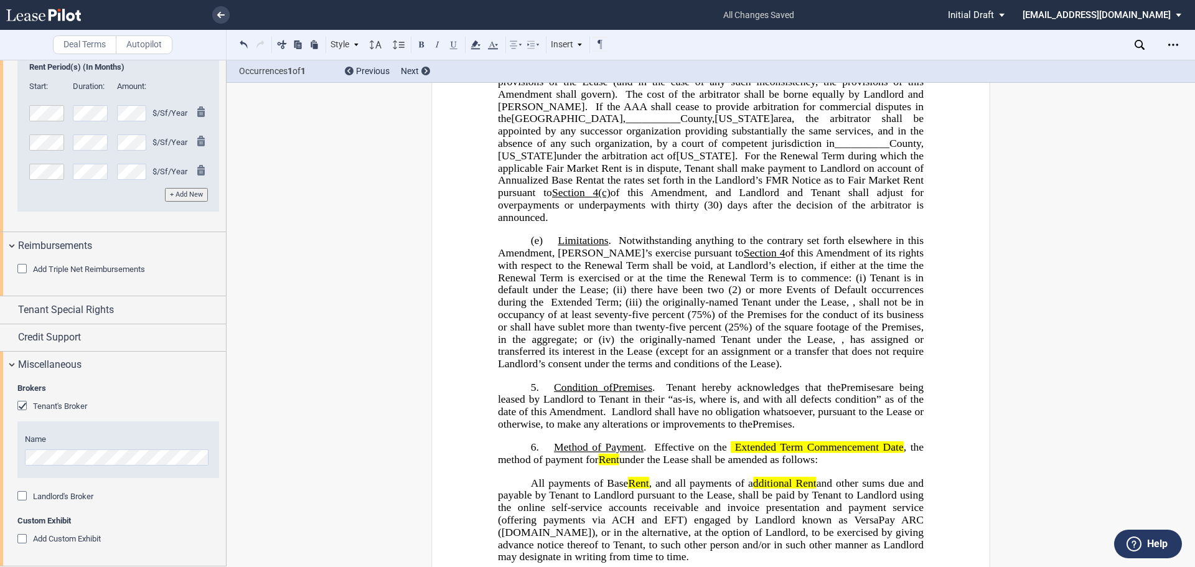
scroll to position [1733, 0]
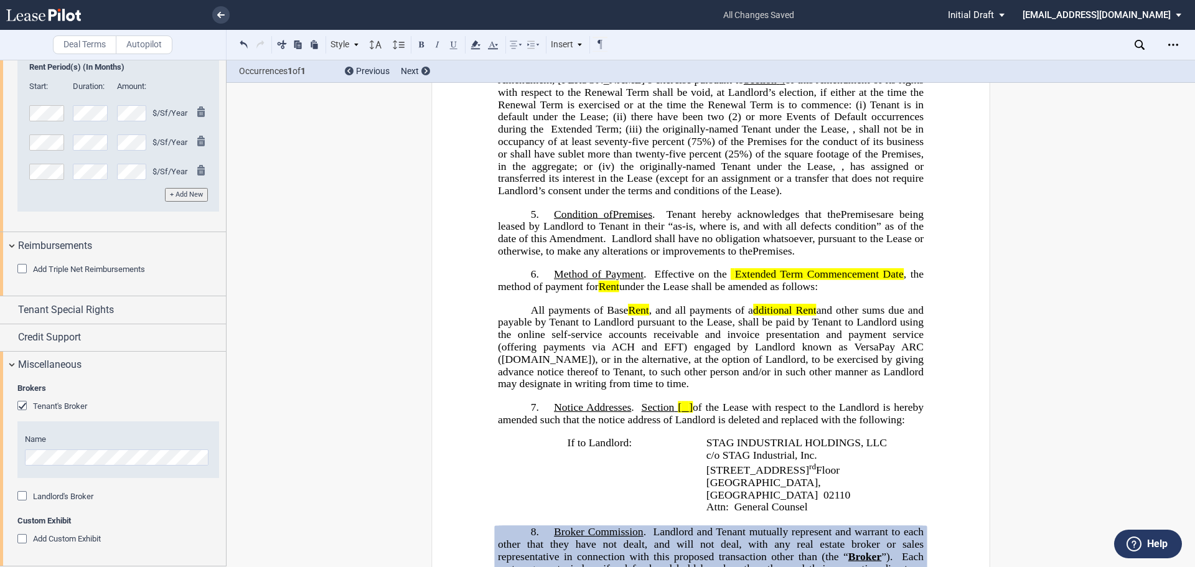
click at [661, 280] on span "Effective on the" at bounding box center [690, 274] width 72 height 12
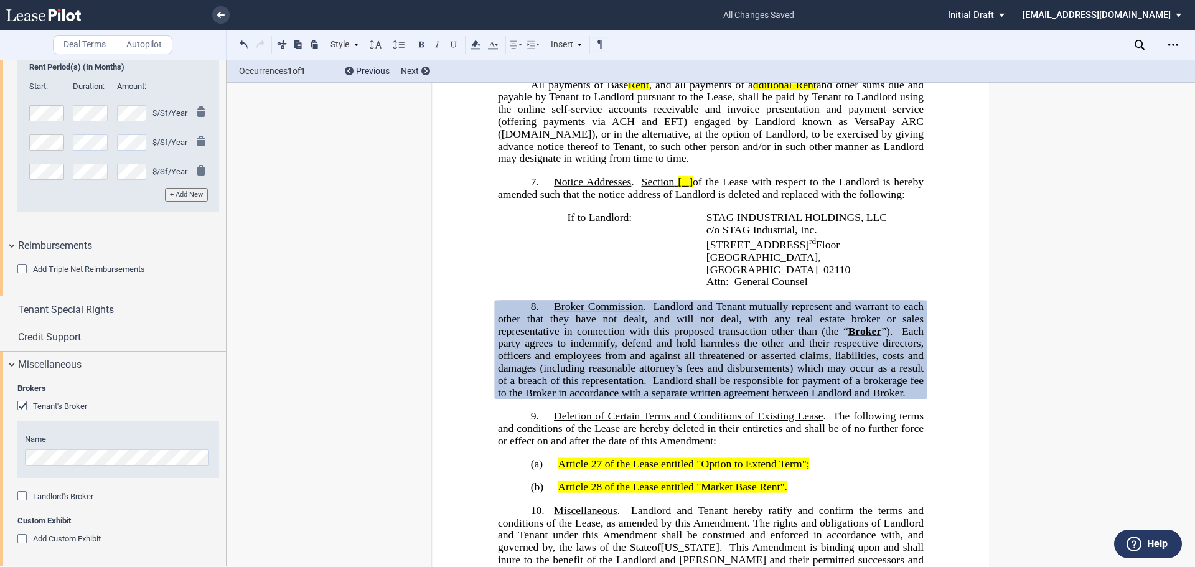
scroll to position [1982, 0]
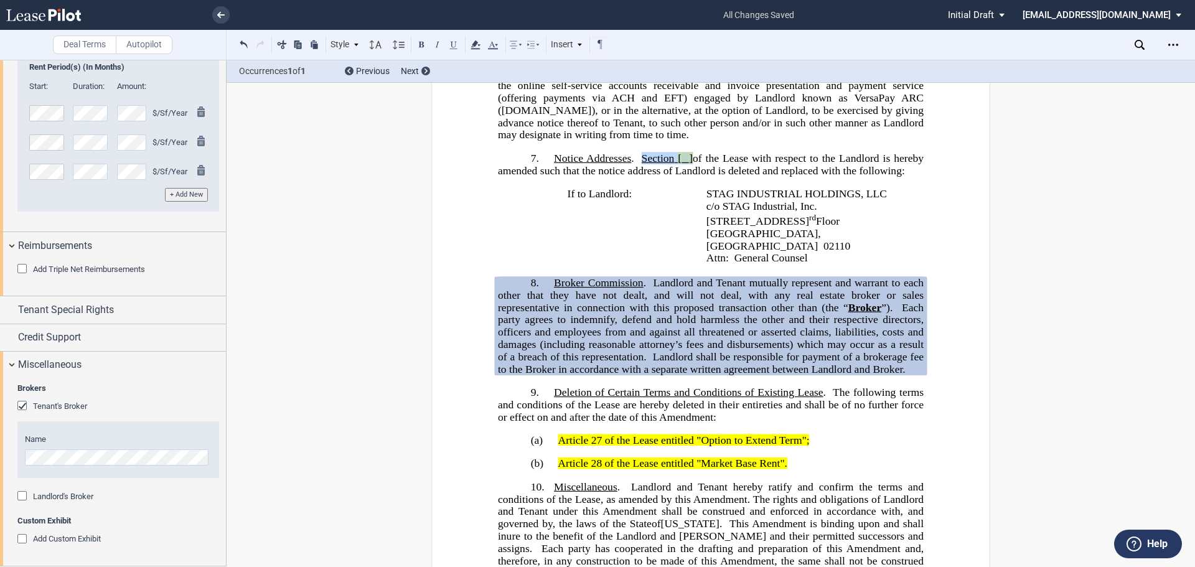
drag, startPoint x: 638, startPoint y: 182, endPoint x: 689, endPoint y: 178, distance: 51.2
click at [688, 177] on span "﻿ Notice Addresses . Section [ ] of the Lease with respect to the Landlord is h…" at bounding box center [712, 164] width 429 height 24
click at [709, 296] on span "Landlord and Tenant mutually represent and warrant to each other that they have…" at bounding box center [712, 294] width 429 height 36
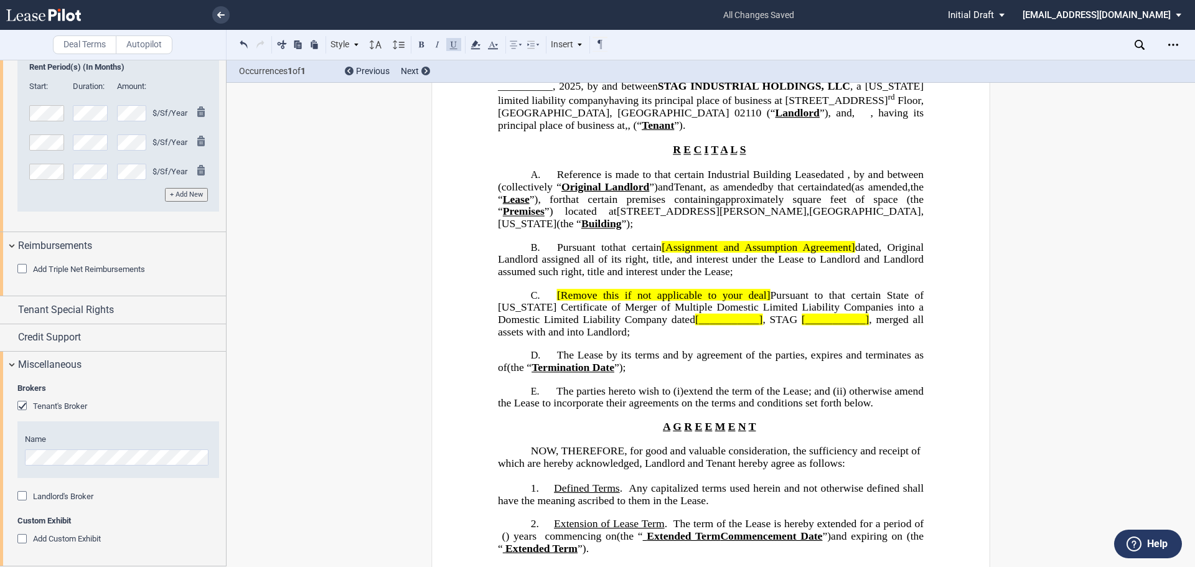
scroll to position [124, 0]
